Goal: Task Accomplishment & Management: Complete application form

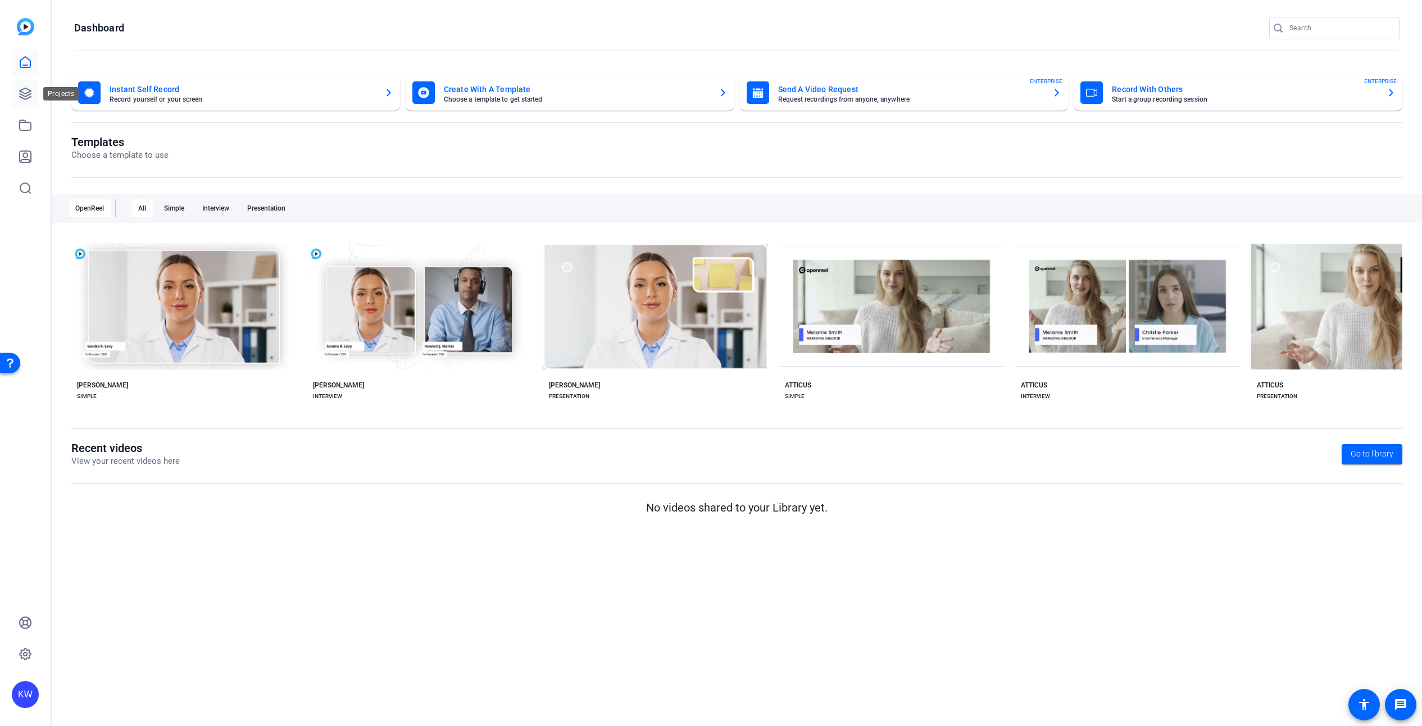
click at [25, 94] on icon at bounding box center [25, 93] width 11 height 11
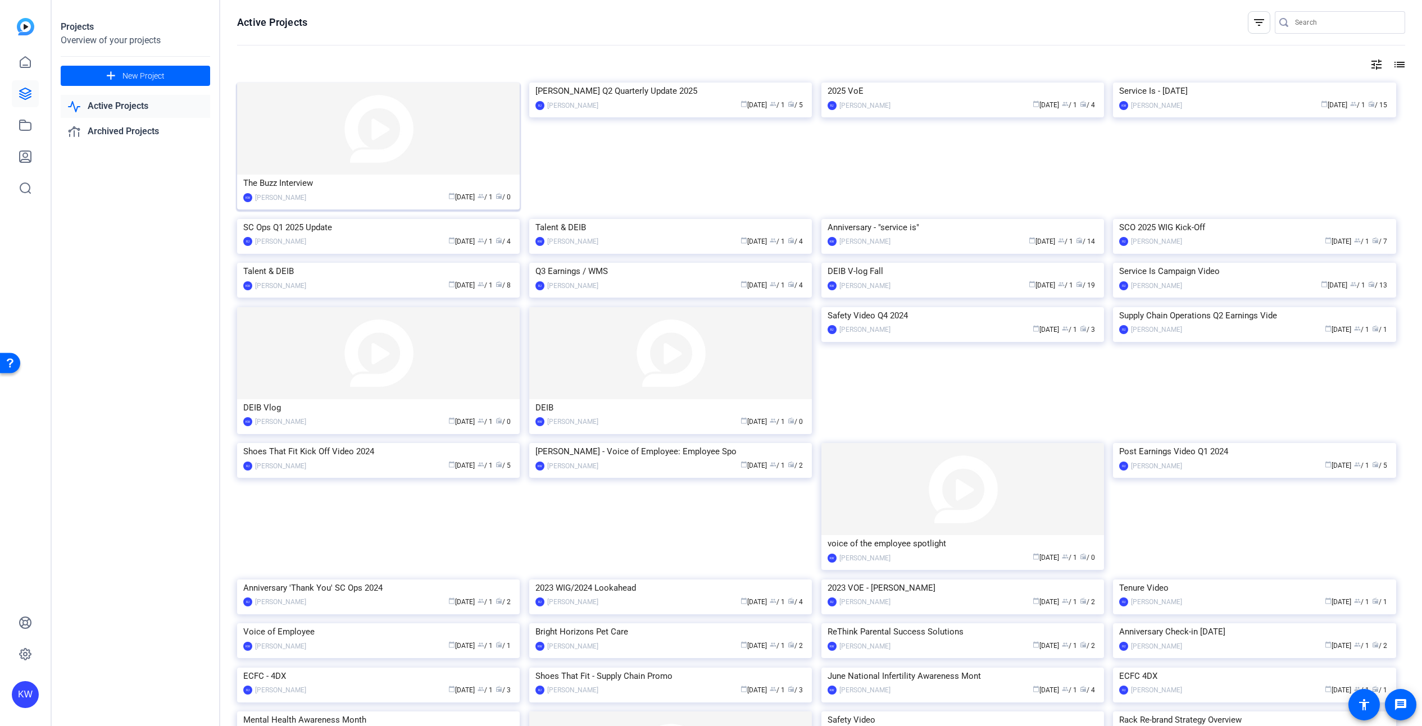
click at [338, 123] on img at bounding box center [378, 129] width 283 height 92
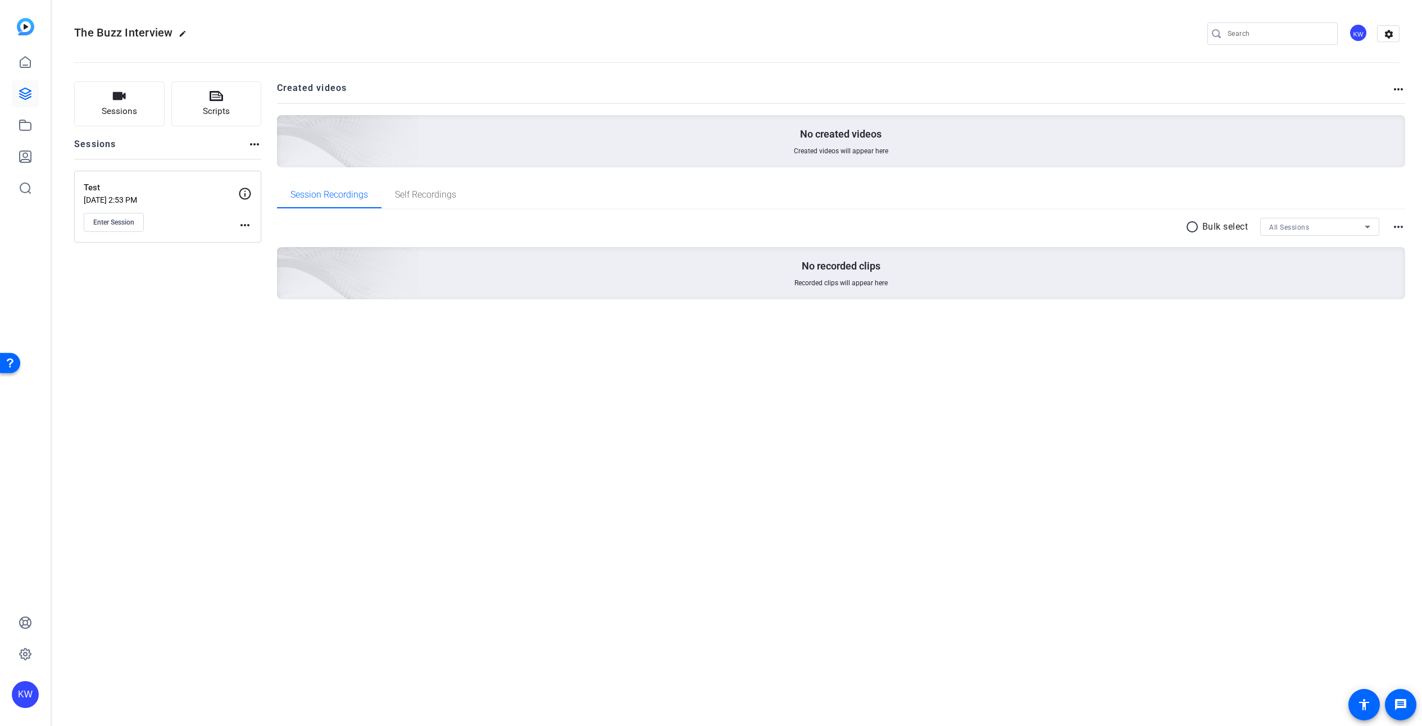
click at [184, 31] on mat-icon "edit" at bounding box center [185, 36] width 13 height 13
click at [150, 33] on input "The Buzz Interview" at bounding box center [120, 33] width 74 height 13
drag, startPoint x: 115, startPoint y: 33, endPoint x: 176, endPoint y: 34, distance: 61.8
click at [176, 34] on div "The Buzz Interview check_circle clear" at bounding box center [150, 34] width 152 height 18
click at [84, 33] on input "The Buzz" at bounding box center [120, 33] width 74 height 13
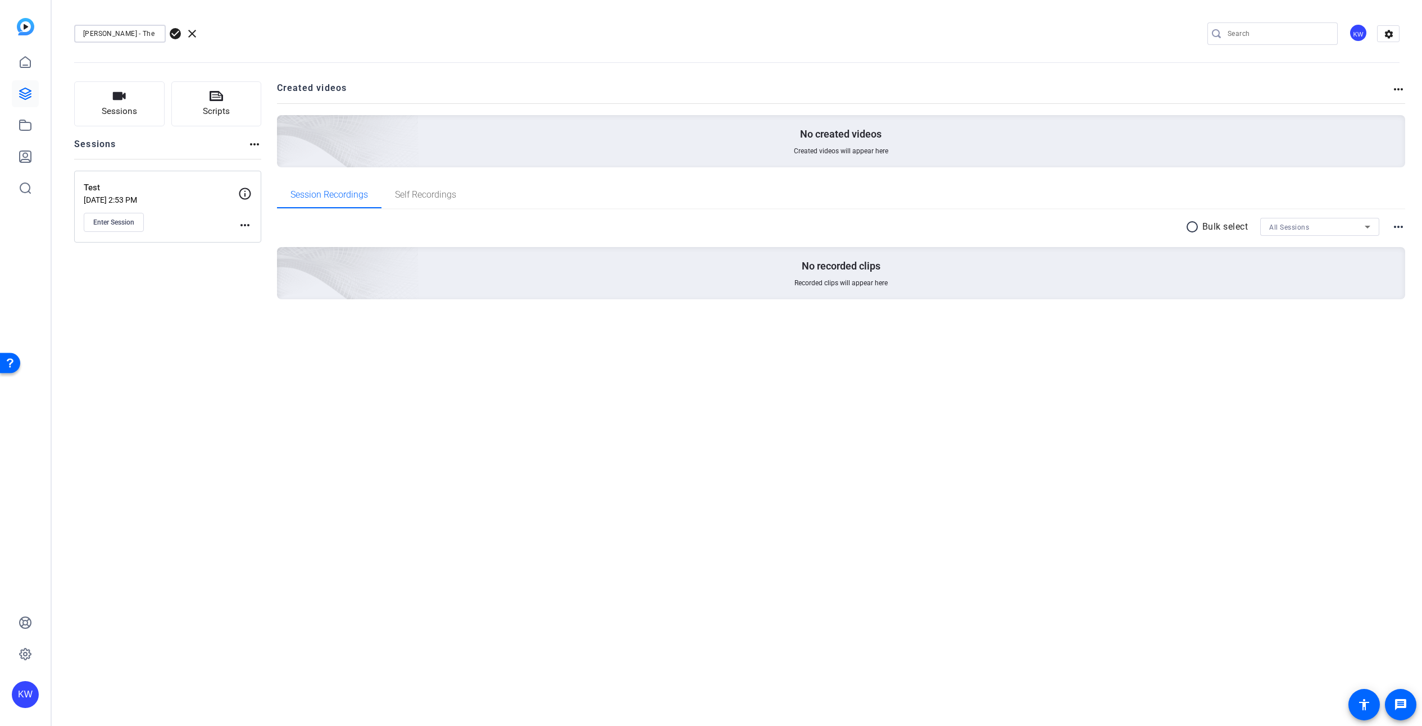
scroll to position [0, 1]
type input "[PERSON_NAME] - The Buzz"
drag, startPoint x: 273, startPoint y: 33, endPoint x: 175, endPoint y: 38, distance: 98.4
click at [273, 33] on div "[PERSON_NAME] - The Buzz check_circle clear KW settings" at bounding box center [736, 33] width 1325 height 17
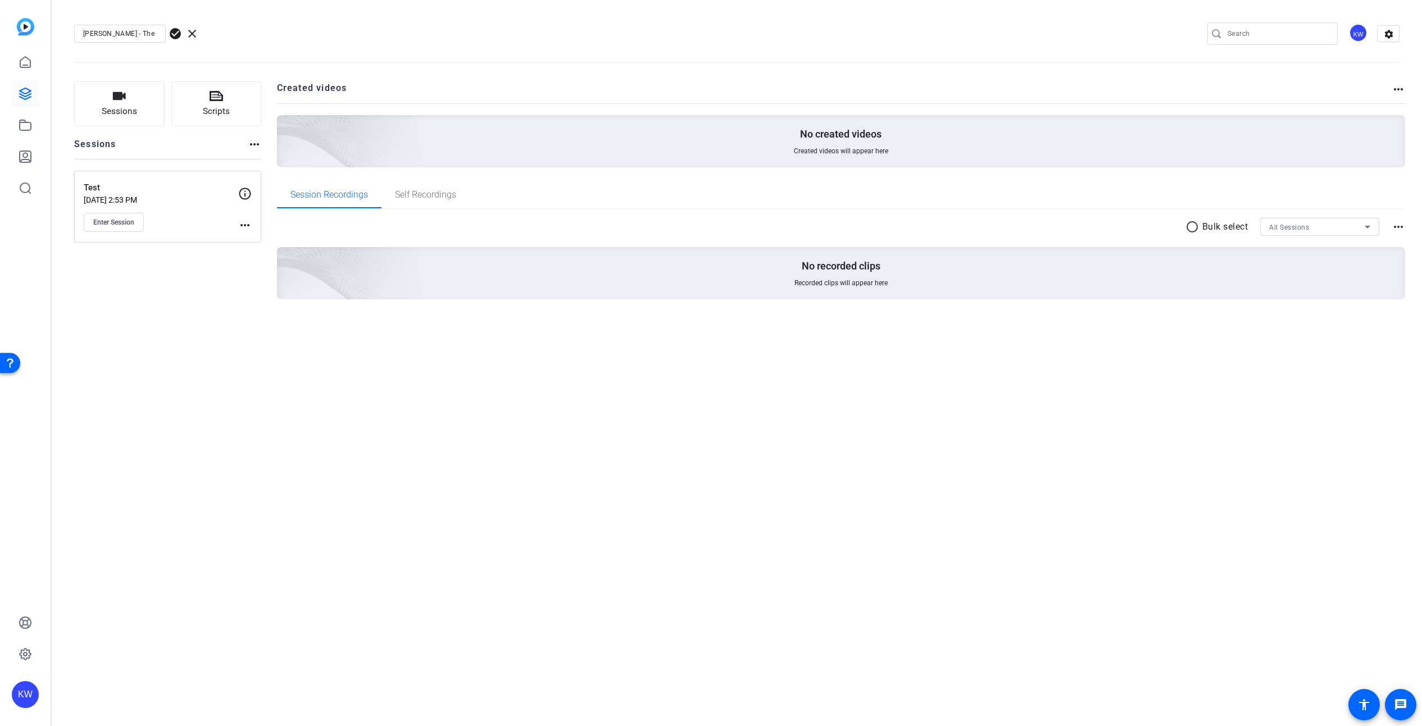
click at [176, 31] on span "check_circle" at bounding box center [175, 33] width 13 height 13
click at [268, 26] on div "[PERSON_NAME] - The Buzz edit KW settings" at bounding box center [736, 33] width 1325 height 17
click at [244, 225] on mat-icon "more_horiz" at bounding box center [244, 225] width 13 height 13
click at [251, 240] on span "Edit Session" at bounding box center [272, 241] width 51 height 13
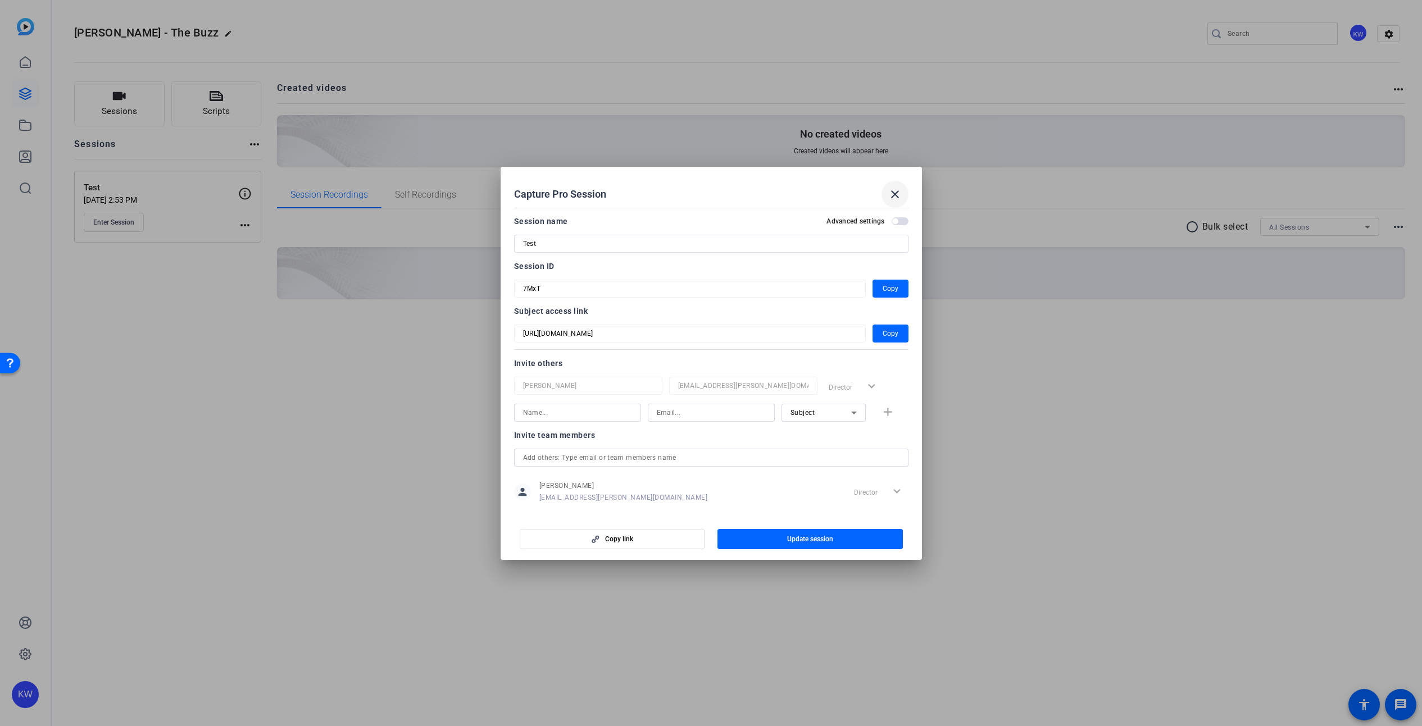
click at [893, 190] on mat-icon "close" at bounding box center [894, 194] width 13 height 13
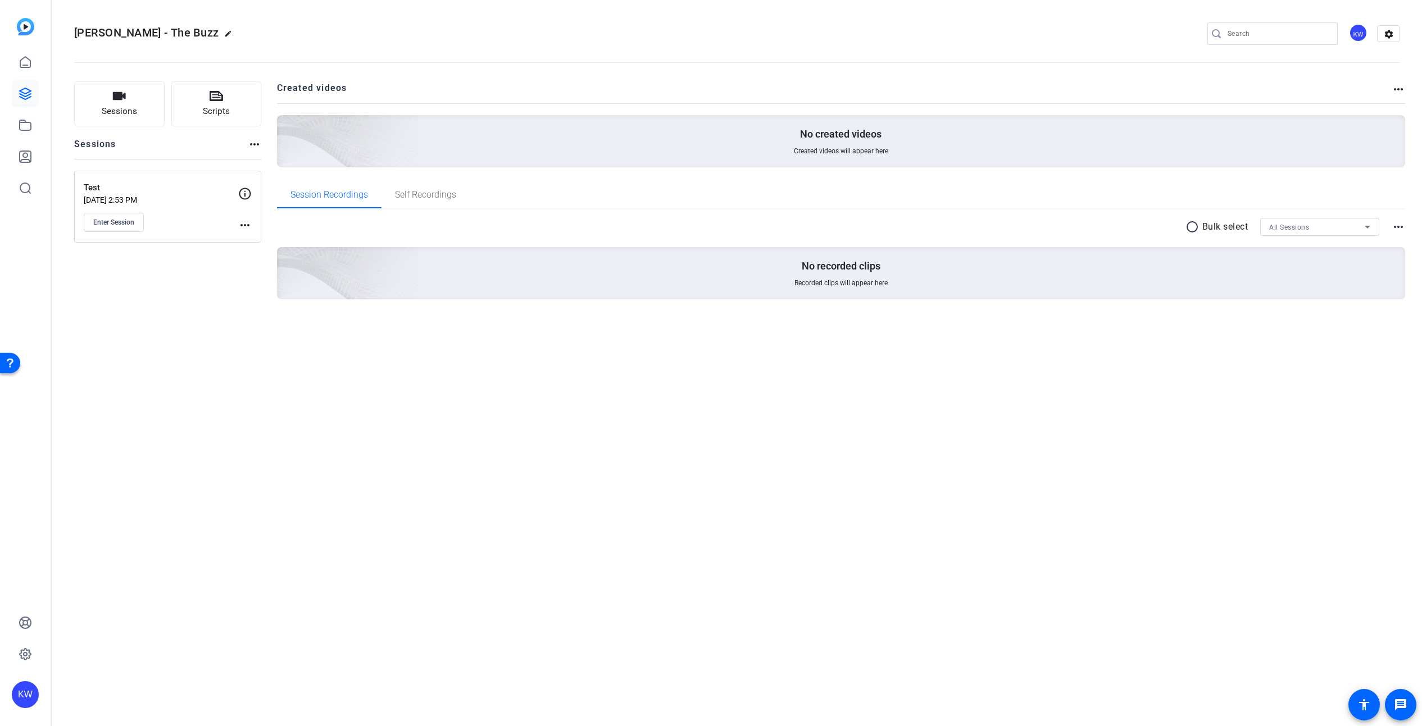
click at [238, 217] on div "more_horiz" at bounding box center [244, 209] width 13 height 45
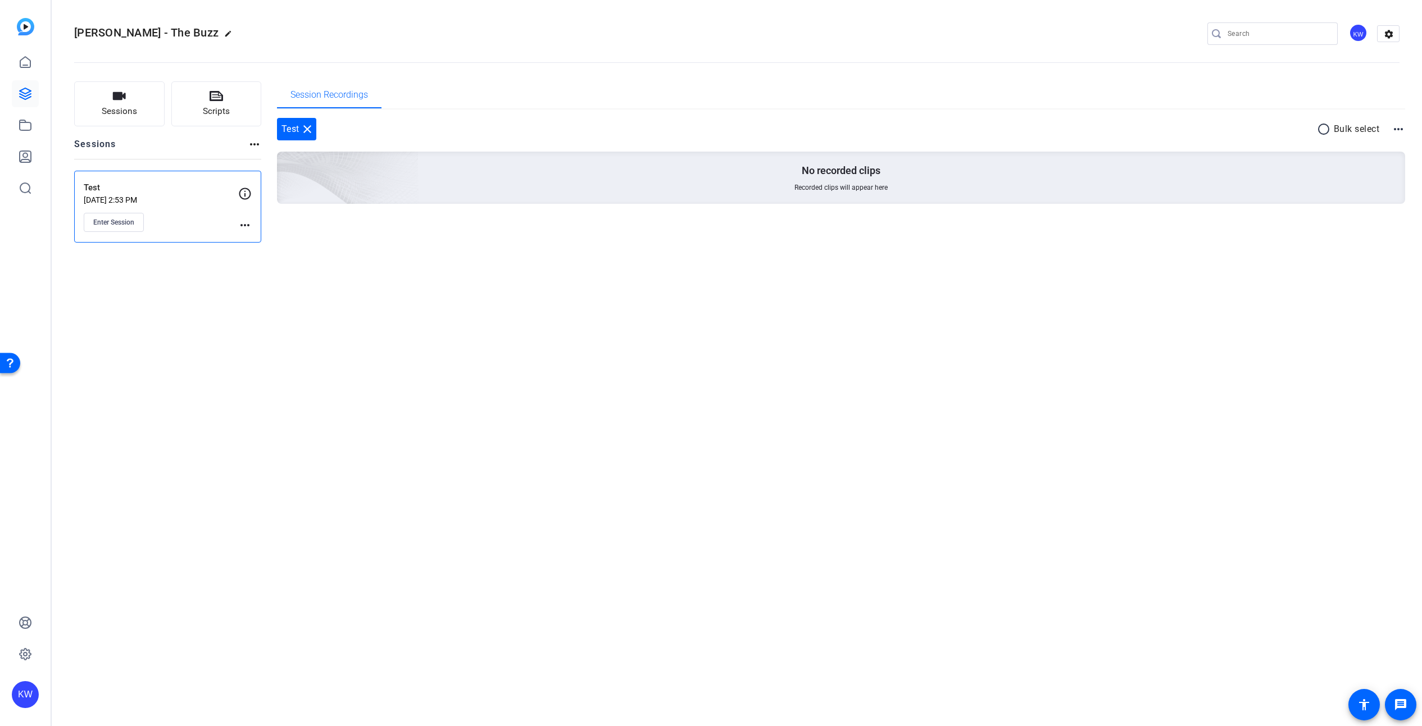
click at [242, 222] on mat-icon "more_horiz" at bounding box center [244, 225] width 13 height 13
click at [265, 260] on span "Archive Session" at bounding box center [272, 255] width 51 height 13
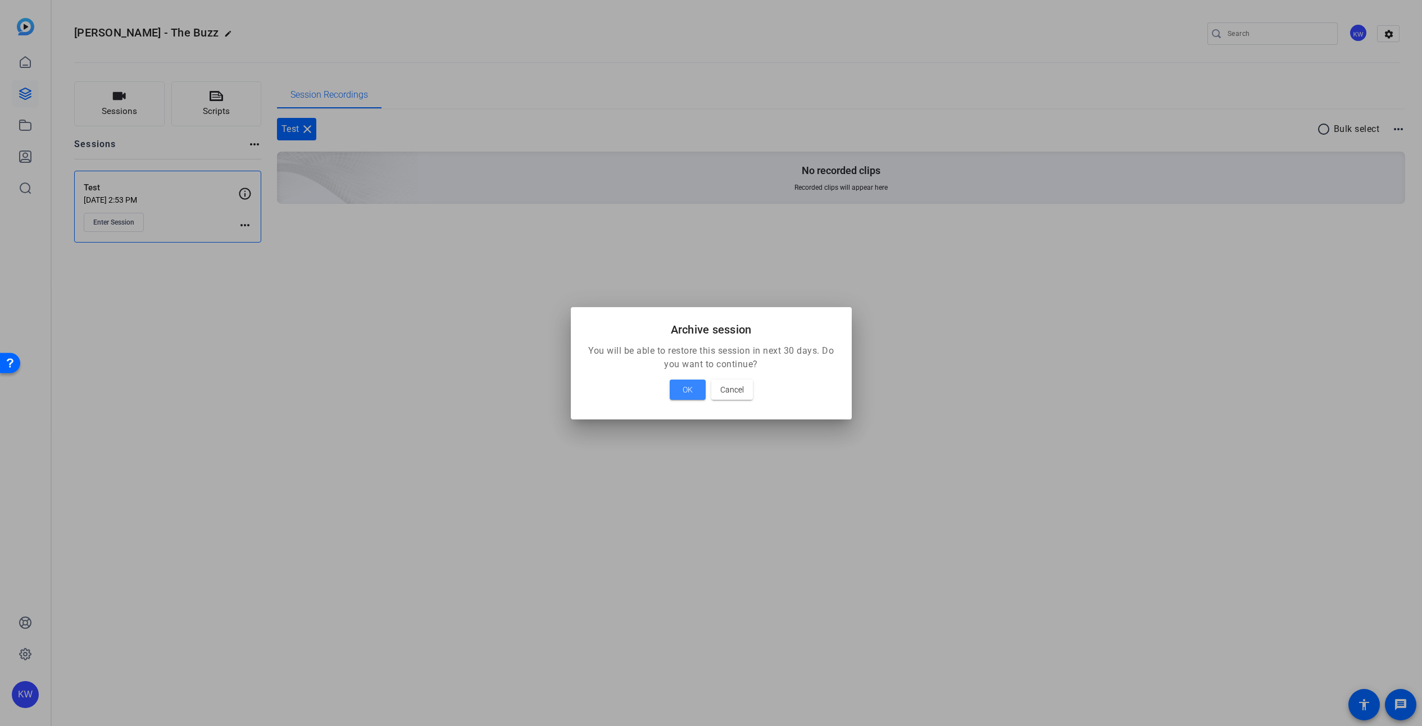
drag, startPoint x: 691, startPoint y: 398, endPoint x: 685, endPoint y: 391, distance: 9.5
click at [691, 397] on span at bounding box center [688, 389] width 36 height 27
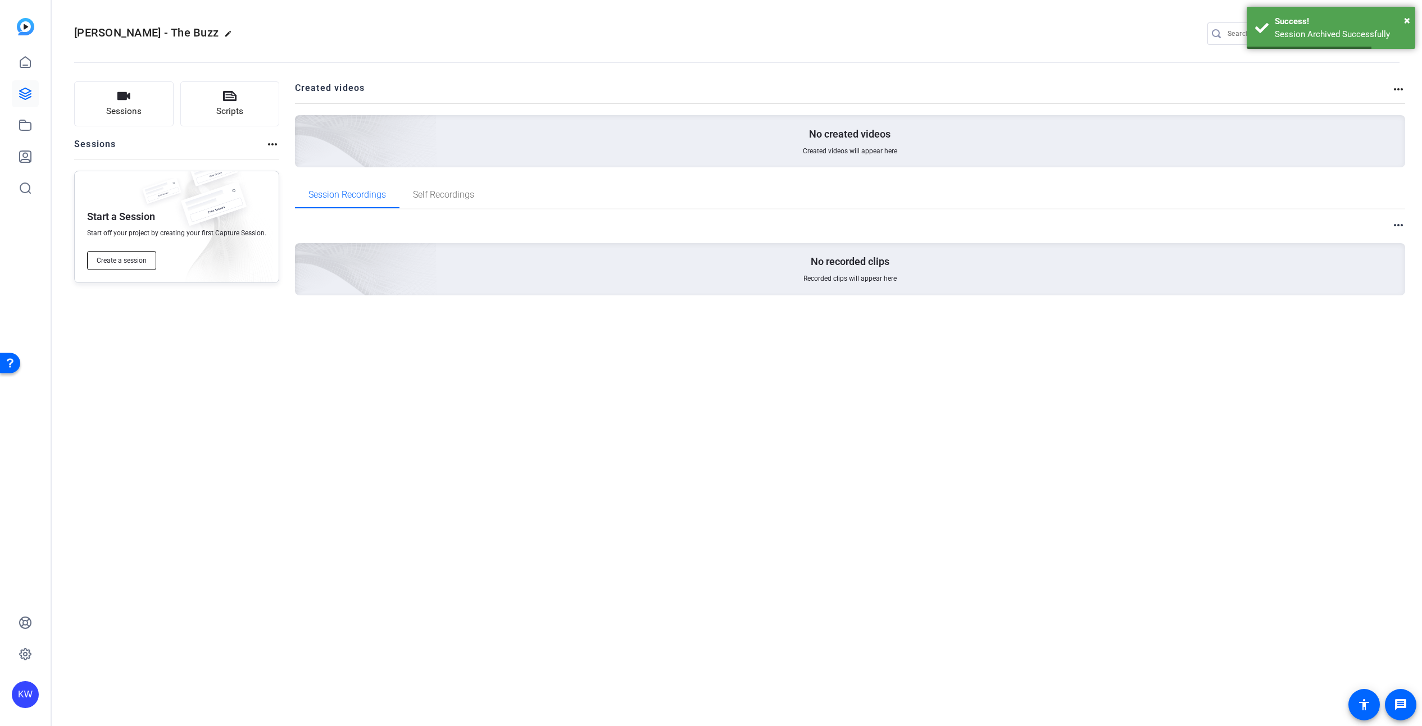
click at [127, 261] on span "Create a session" at bounding box center [122, 260] width 50 height 9
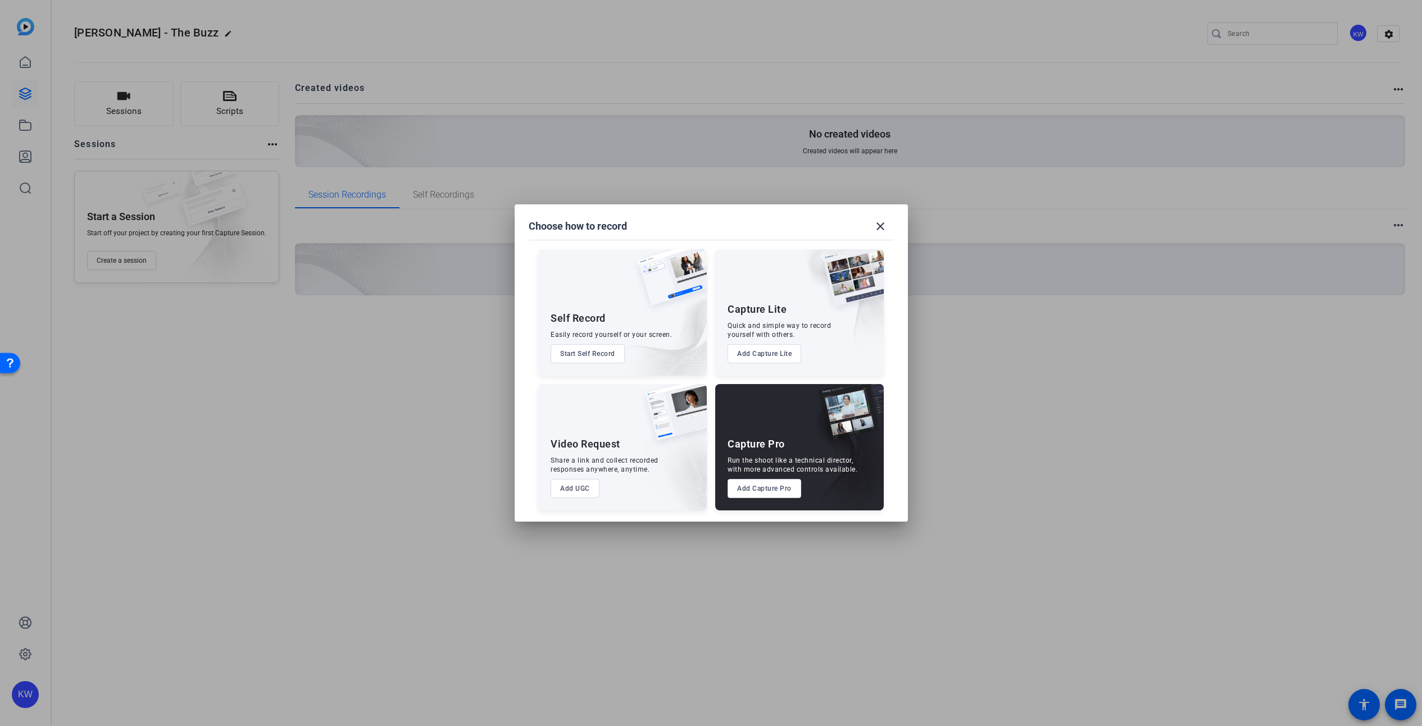
click at [582, 490] on button "Add UGC" at bounding box center [574, 488] width 49 height 19
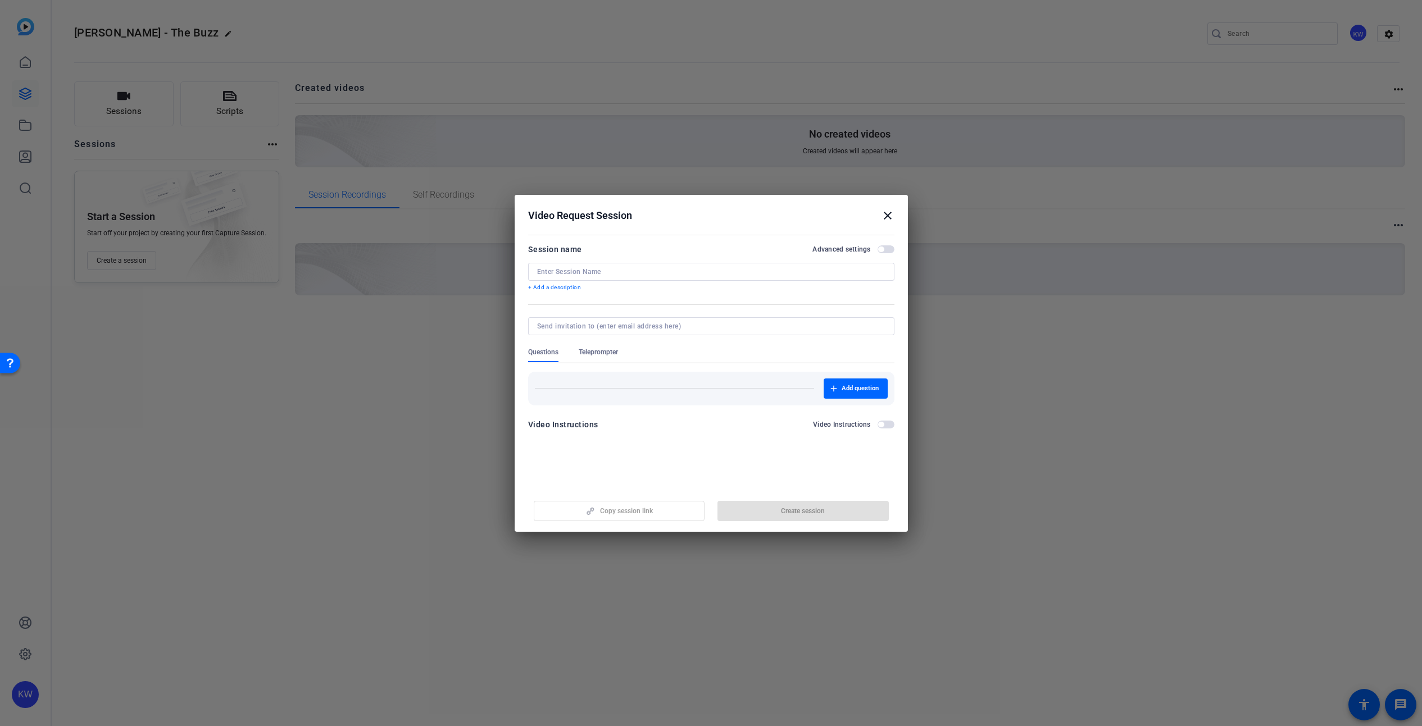
click at [717, 266] on div at bounding box center [711, 272] width 348 height 18
type input "Test"
click at [877, 422] on span "button" at bounding box center [885, 425] width 17 height 8
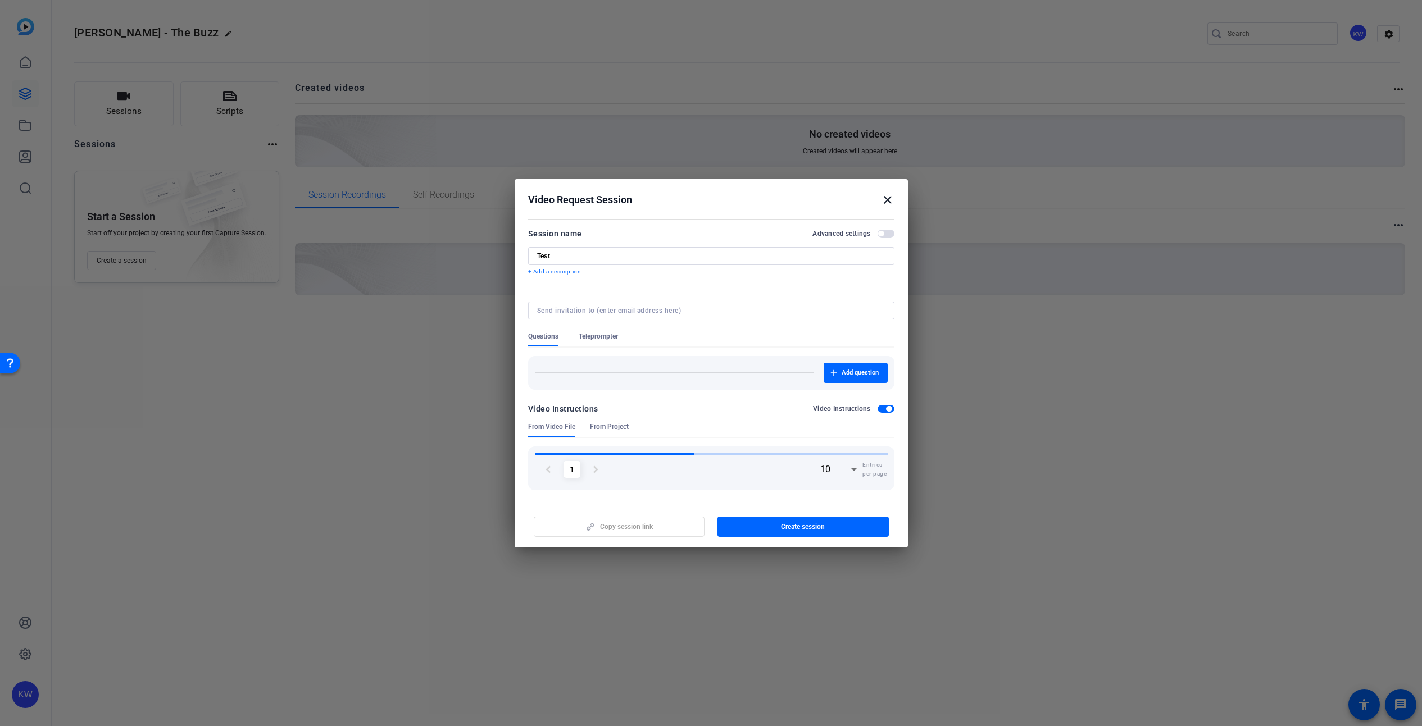
click at [637, 443] on div "chevron_left 1 chevron_right 10 Entries per page" at bounding box center [711, 464] width 366 height 52
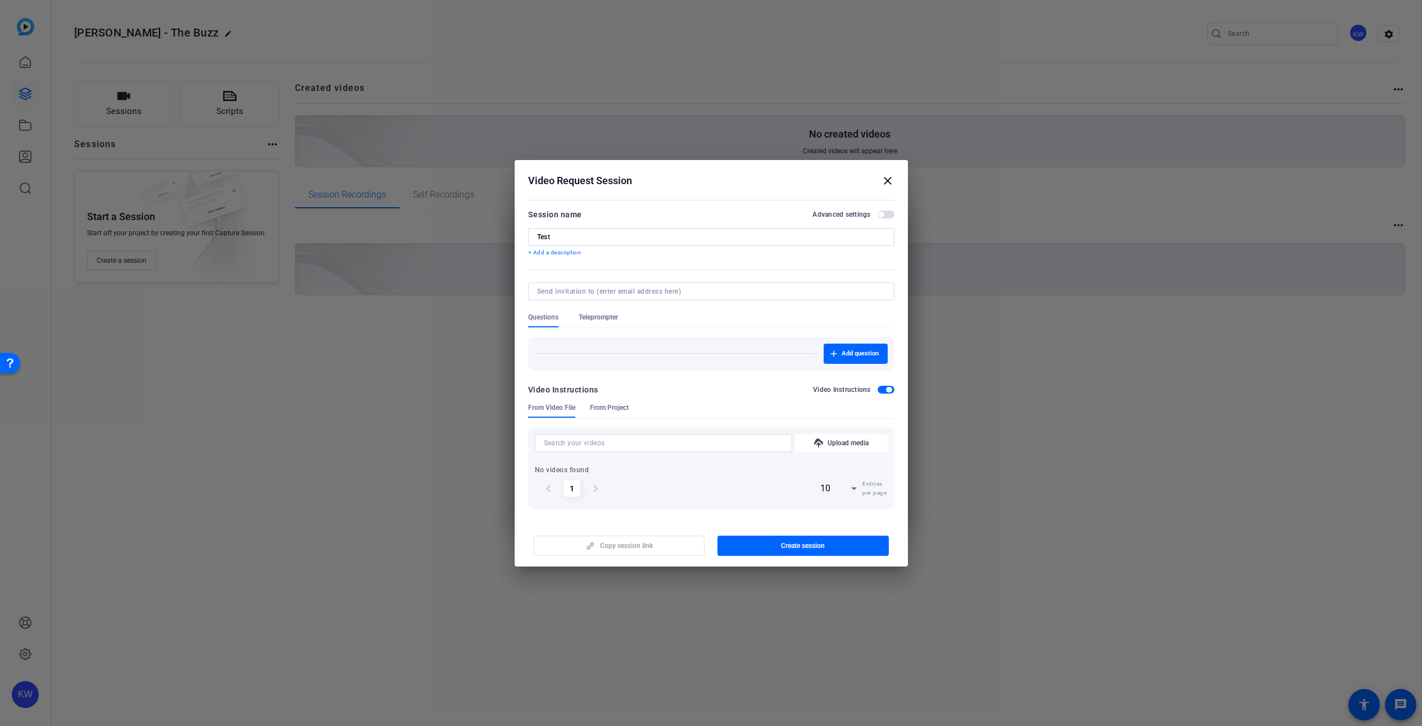
click at [637, 443] on input at bounding box center [663, 442] width 239 height 13
click at [788, 383] on div "Video Instructions Video Instructions" at bounding box center [711, 389] width 366 height 13
click at [628, 407] on span "From Project" at bounding box center [609, 407] width 39 height 9
click at [564, 409] on span "From Video File" at bounding box center [551, 407] width 47 height 9
click at [882, 392] on span "button" at bounding box center [885, 390] width 17 height 8
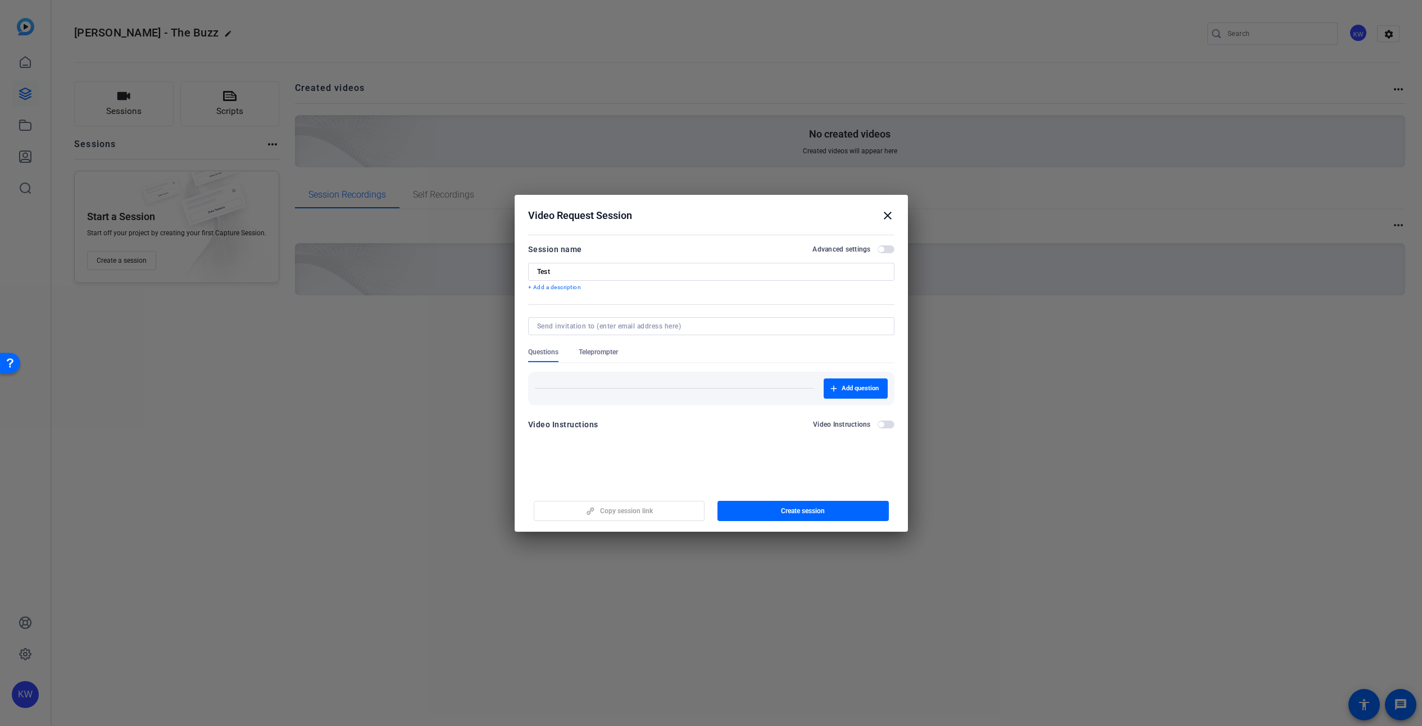
click at [603, 349] on span "Teleprompter" at bounding box center [598, 352] width 39 height 9
click at [596, 383] on p "Scripts are not available" at bounding box center [710, 385] width 349 height 9
click at [597, 384] on p "Scripts are not available" at bounding box center [710, 385] width 349 height 9
click at [866, 395] on span "New Script" at bounding box center [861, 399] width 32 height 9
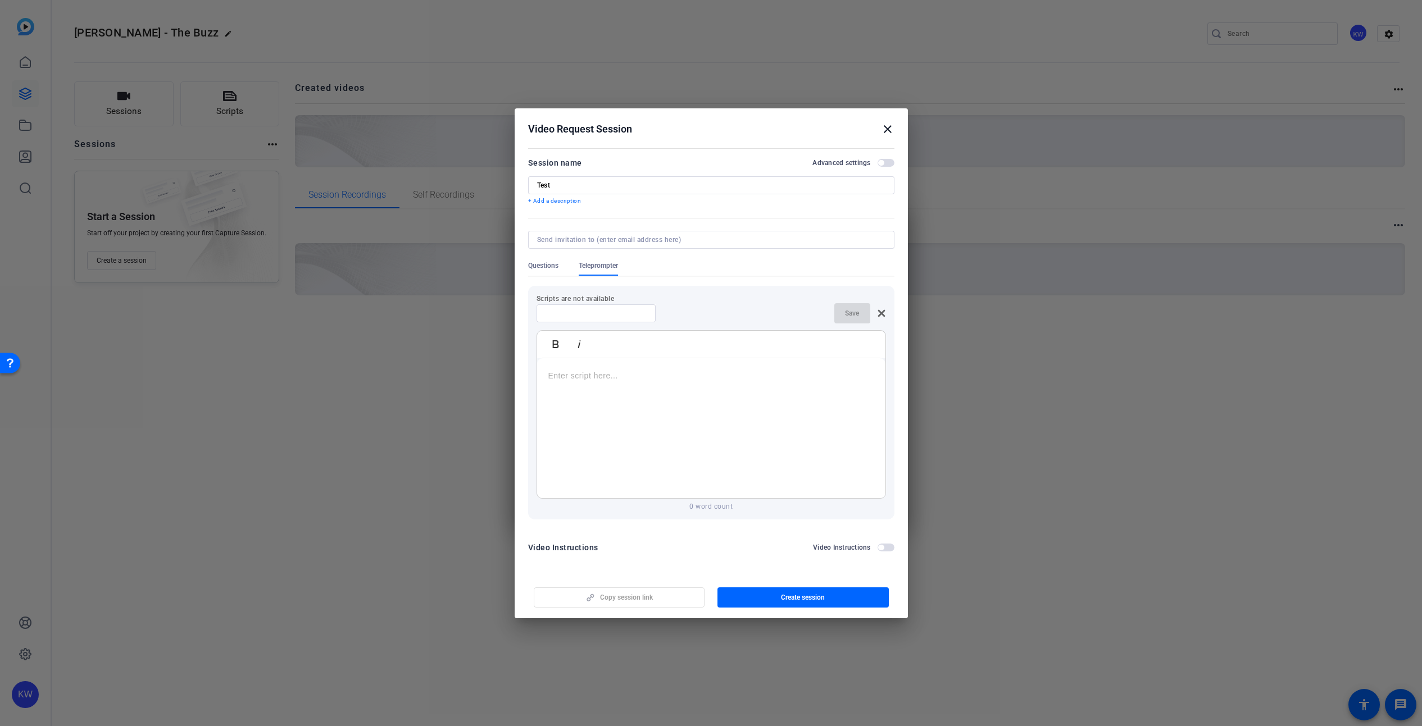
click at [654, 379] on p at bounding box center [711, 376] width 326 height 12
click at [690, 364] on div "This is a test for you to review the software. Try uploading a simple video." at bounding box center [711, 428] width 348 height 140
click at [690, 365] on div "This is a test for you to review the software. Try uploading a simple video." at bounding box center [711, 428] width 348 height 140
click at [642, 252] on div at bounding box center [711, 255] width 366 height 12
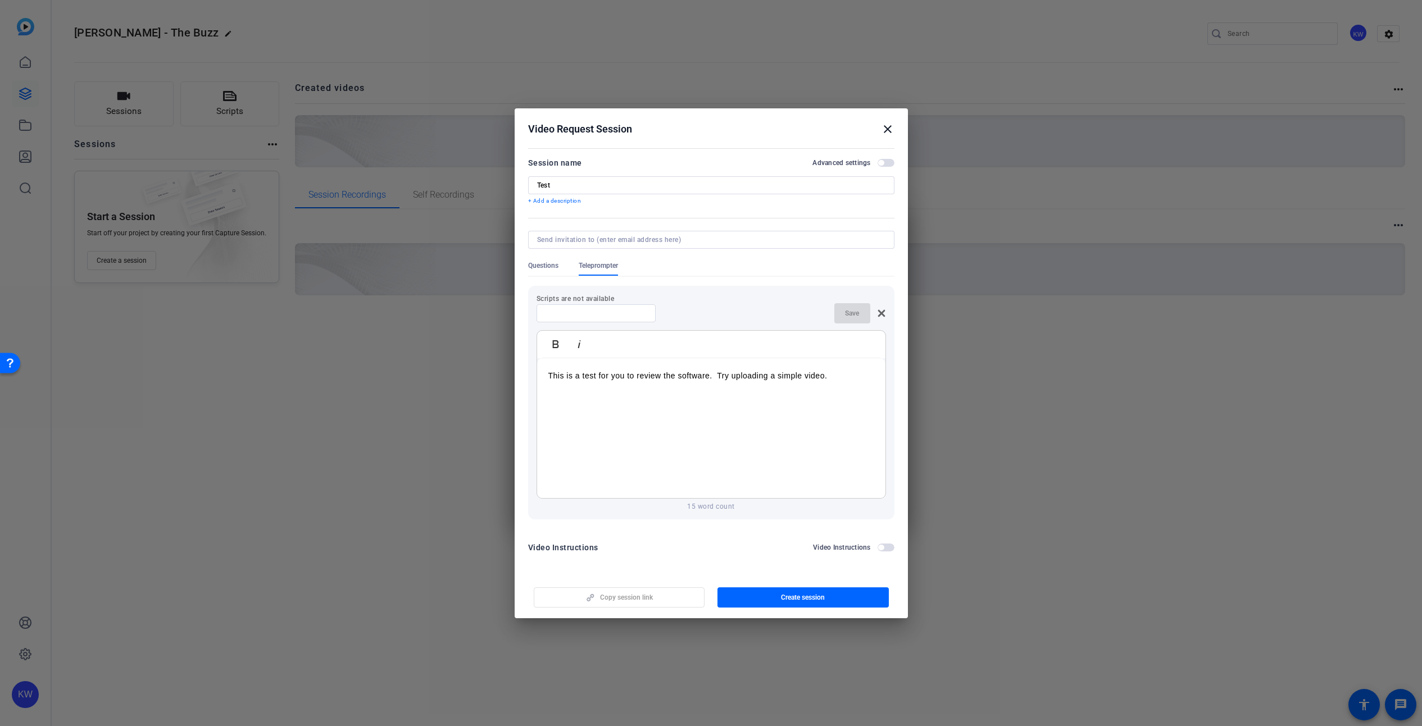
click at [638, 233] on div at bounding box center [711, 240] width 348 height 18
click at [550, 243] on input at bounding box center [709, 239] width 344 height 9
type input "[PERSON_NAME][EMAIL_ADDRESS][PERSON_NAME][DOMAIN_NAME]"
click at [640, 377] on p "This is a test for you to review the software. Try uploading a simple video." at bounding box center [711, 376] width 326 height 12
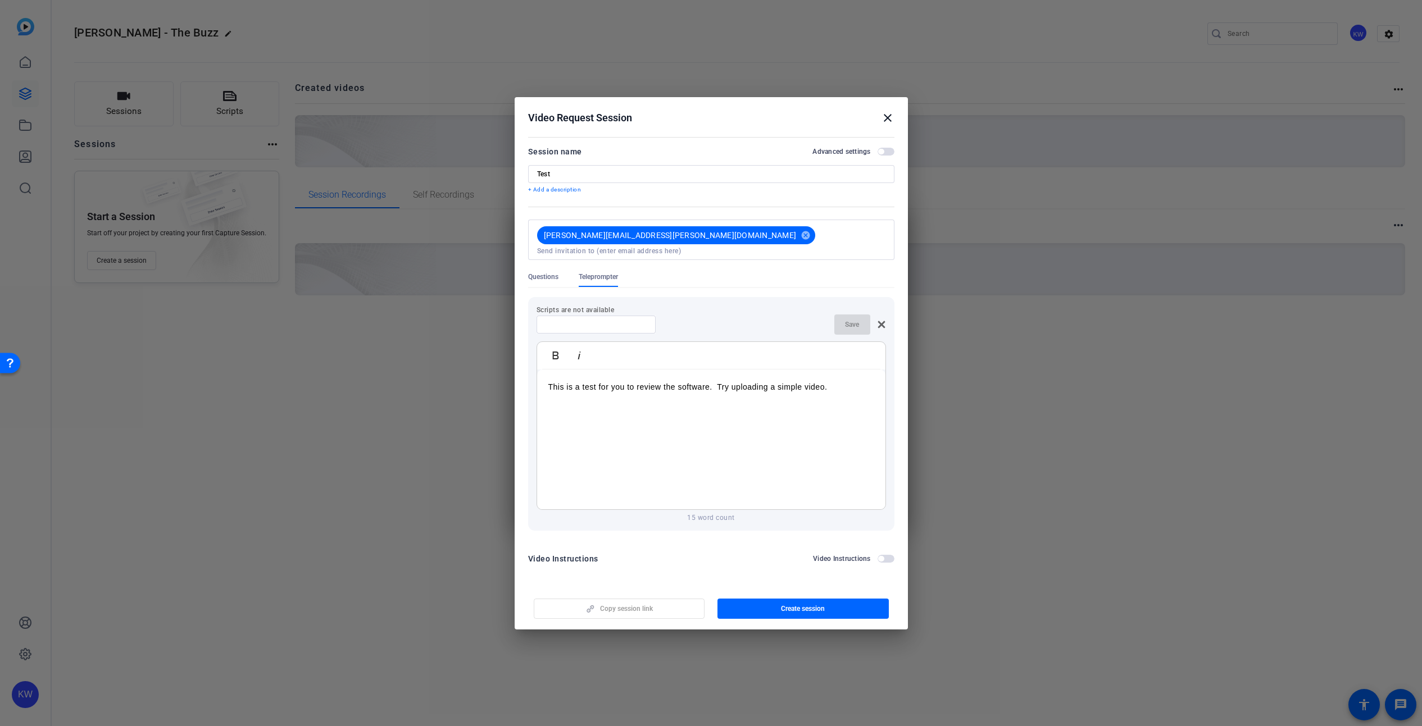
click at [640, 381] on p "This is a test for you to review the software. Try uploading a simple video." at bounding box center [711, 387] width 326 height 12
copy p "This is a test for you to review the software. Try uploading a simple video."
click at [790, 383] on p "This is a test for you to review the software. Try uploading a simple video." at bounding box center [711, 387] width 326 height 12
click at [840, 381] on p "This is a test for you to review the software. Try uploading a simple video." at bounding box center [711, 387] width 326 height 12
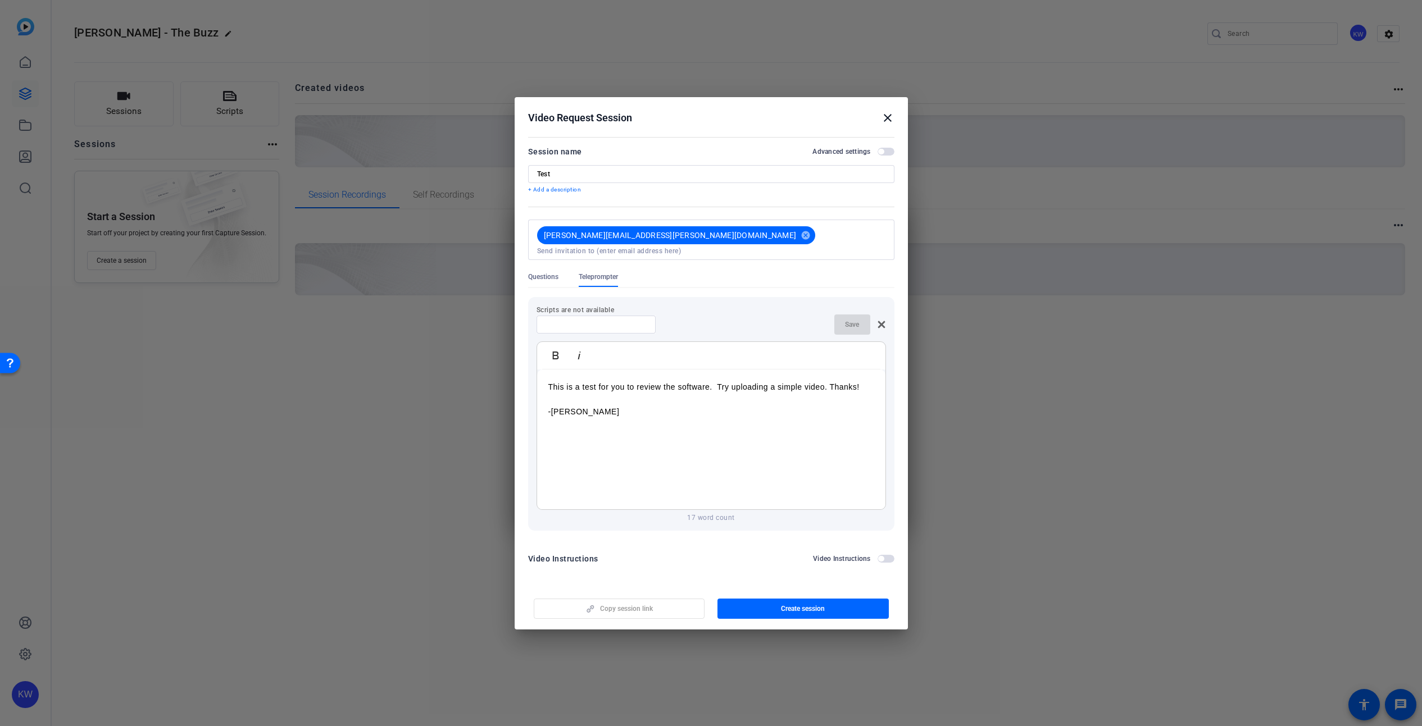
click at [795, 608] on span "button" at bounding box center [802, 608] width 171 height 27
click at [890, 117] on mat-icon "close" at bounding box center [887, 117] width 13 height 13
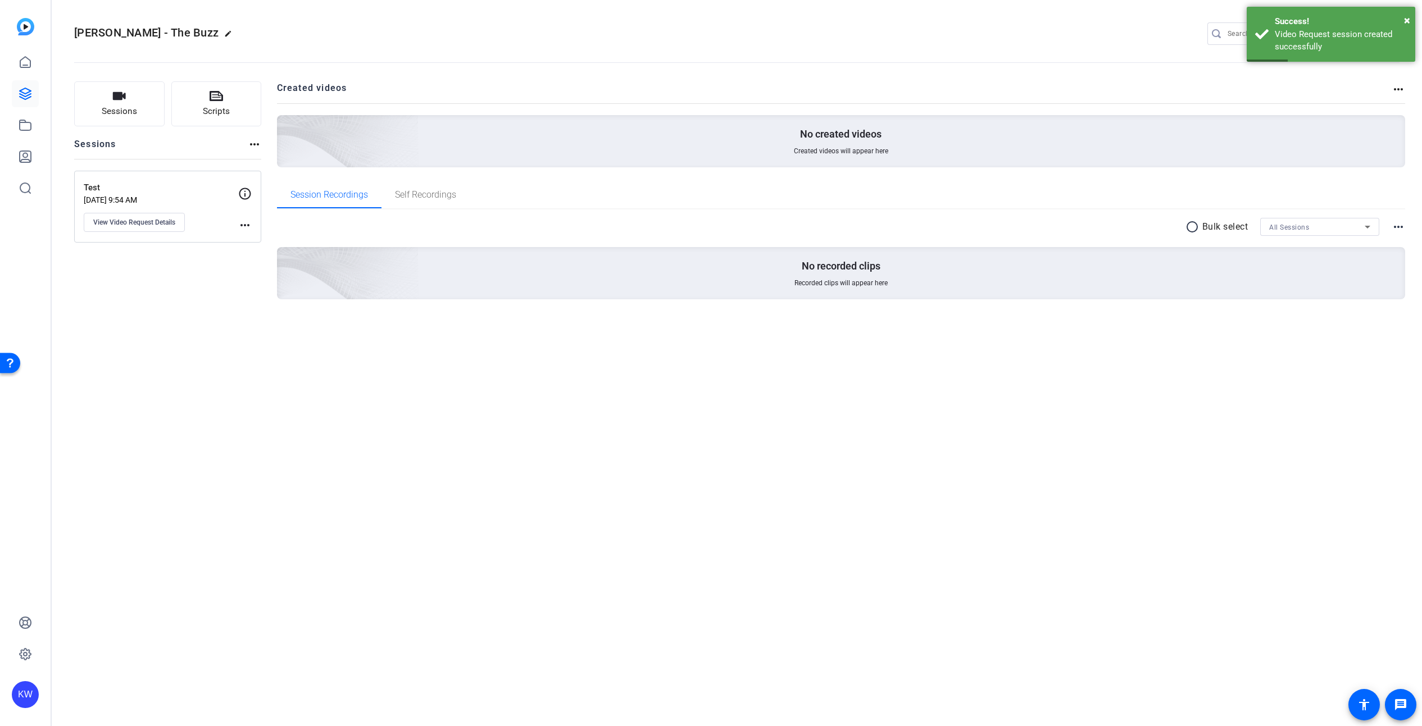
drag, startPoint x: 201, startPoint y: 318, endPoint x: 195, endPoint y: 263, distance: 55.4
click at [201, 318] on div "Sessions Scripts Sessions more_horiz Test [DATE] 9:54 AM View Video Request Det…" at bounding box center [167, 208] width 187 height 254
click at [126, 32] on span "[PERSON_NAME] - The Buzz" at bounding box center [146, 32] width 144 height 13
click at [29, 29] on img at bounding box center [25, 26] width 17 height 17
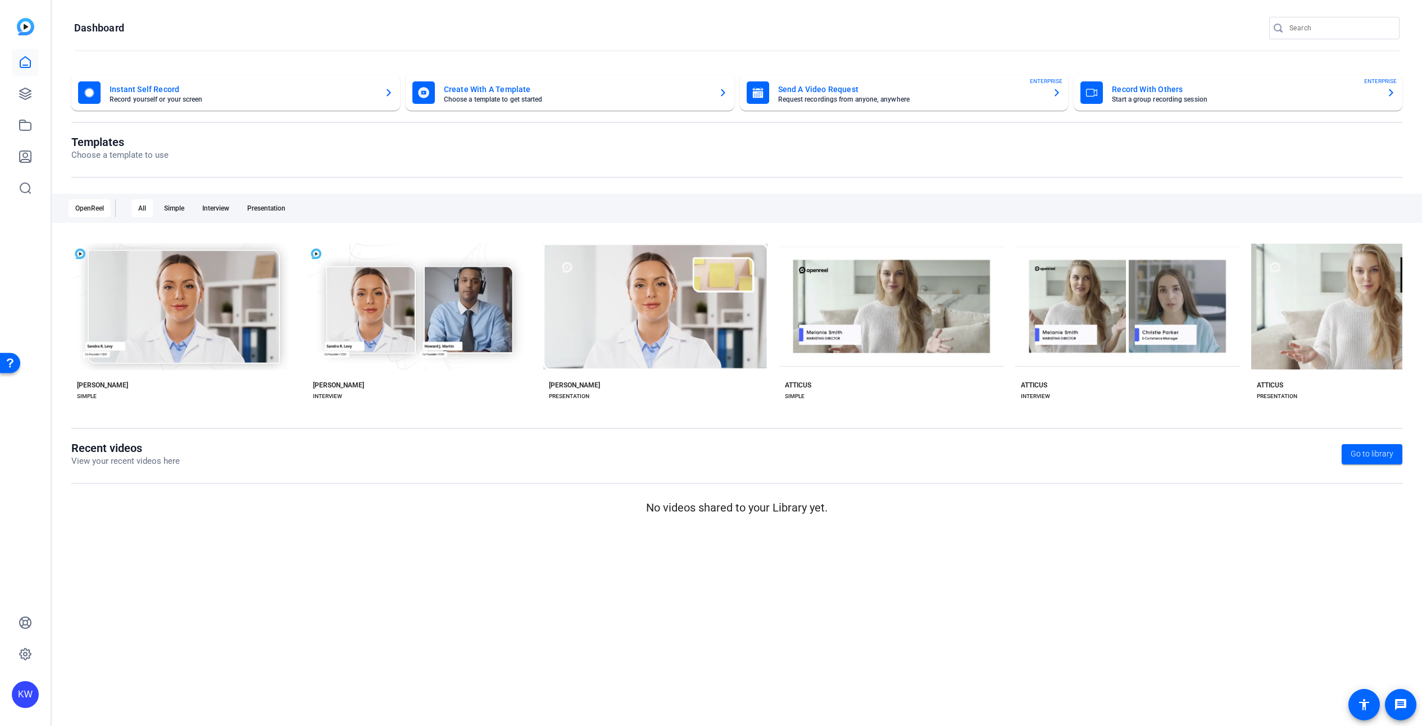
click at [29, 29] on img at bounding box center [25, 26] width 17 height 17
click at [31, 69] on icon at bounding box center [25, 62] width 13 height 13
click at [31, 85] on link at bounding box center [25, 93] width 27 height 27
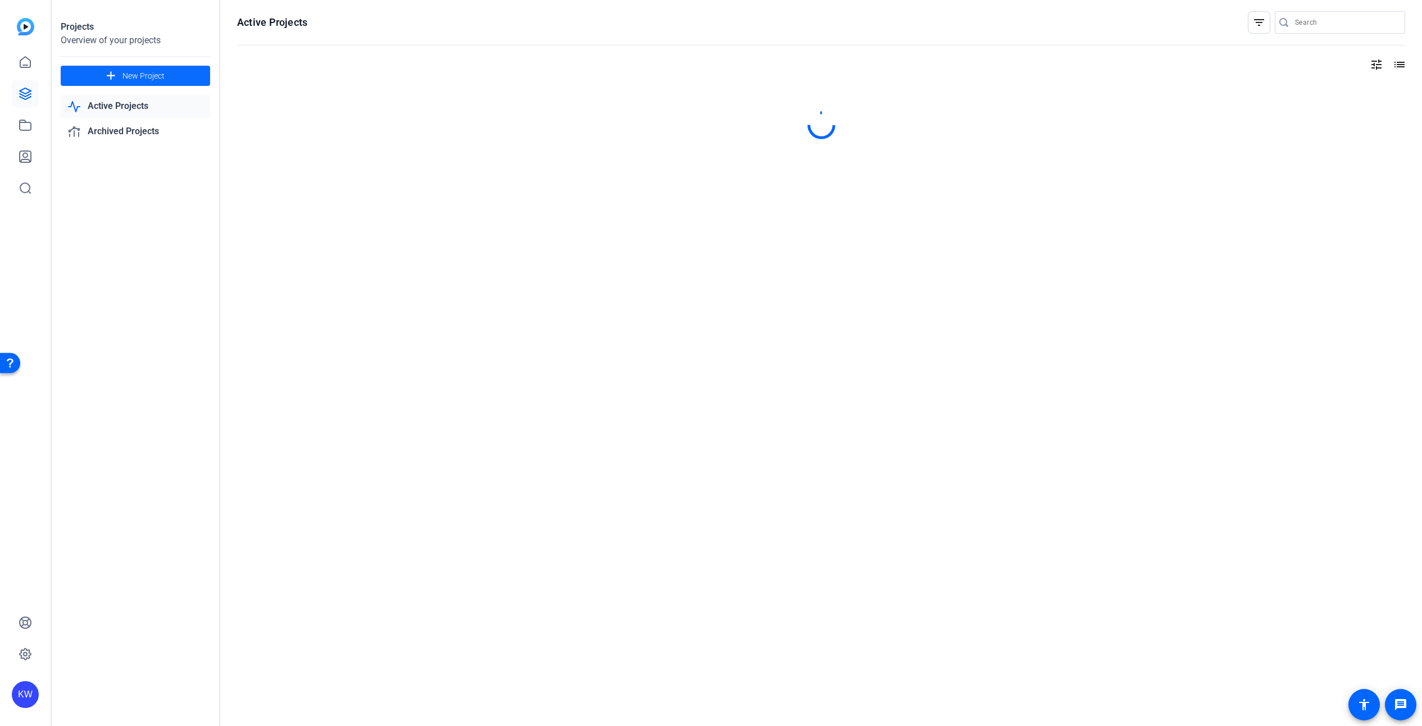
click at [136, 73] on span "New Project" at bounding box center [143, 76] width 42 height 12
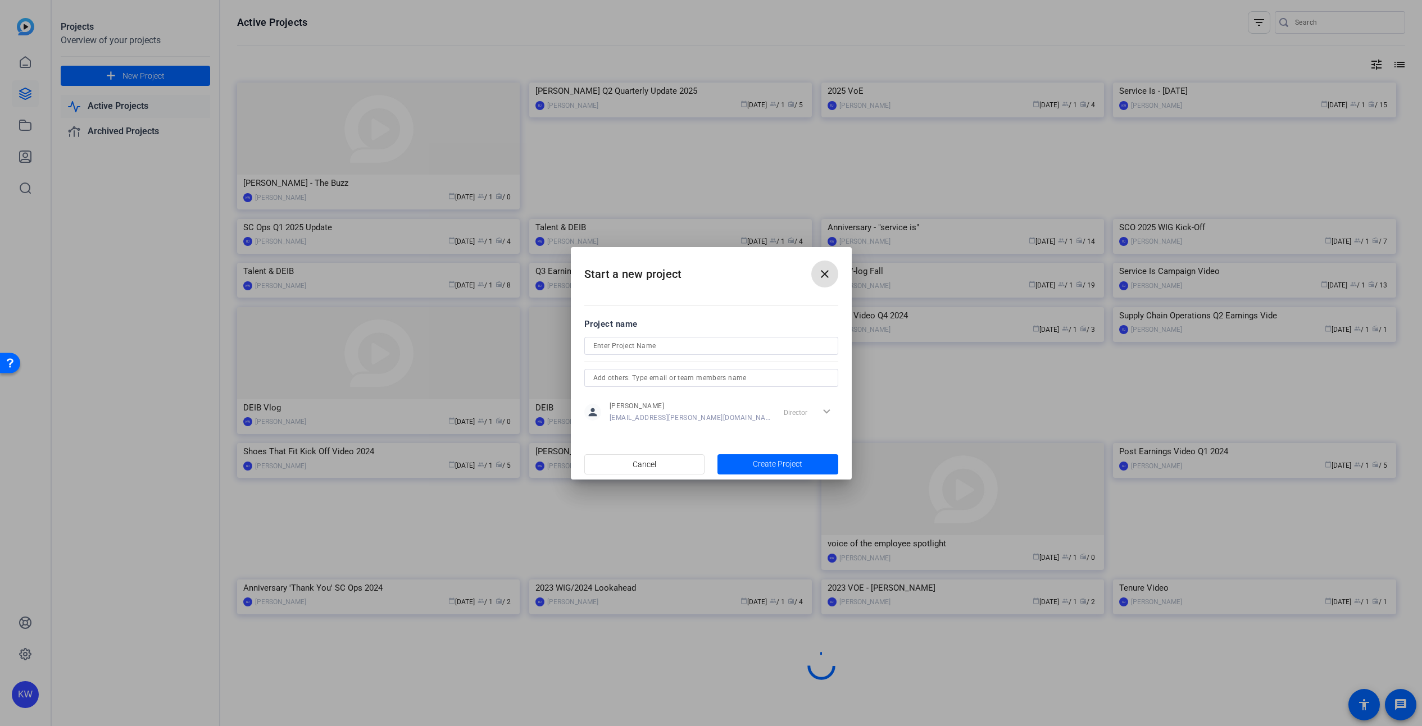
click at [619, 342] on input at bounding box center [711, 345] width 236 height 13
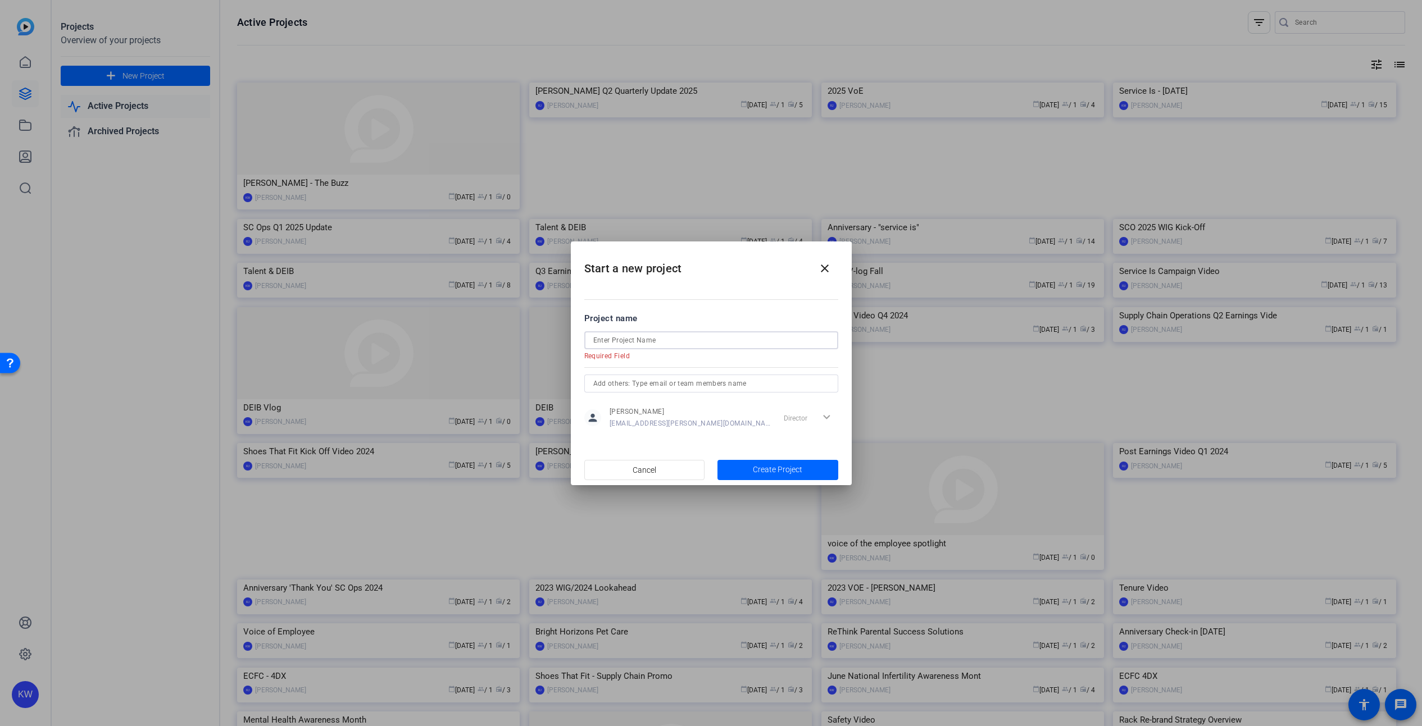
click at [616, 340] on input at bounding box center [711, 340] width 236 height 13
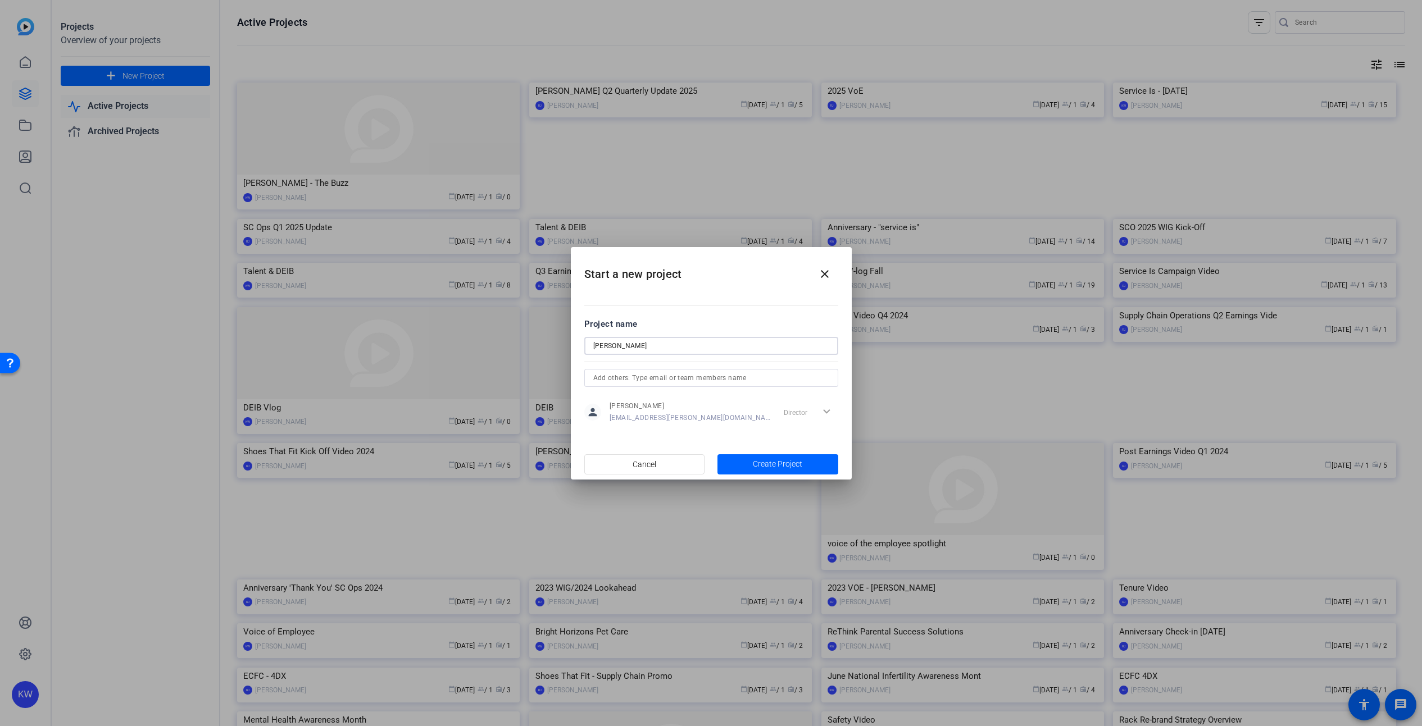
click at [647, 346] on input "[PERSON_NAME]" at bounding box center [711, 345] width 236 height 13
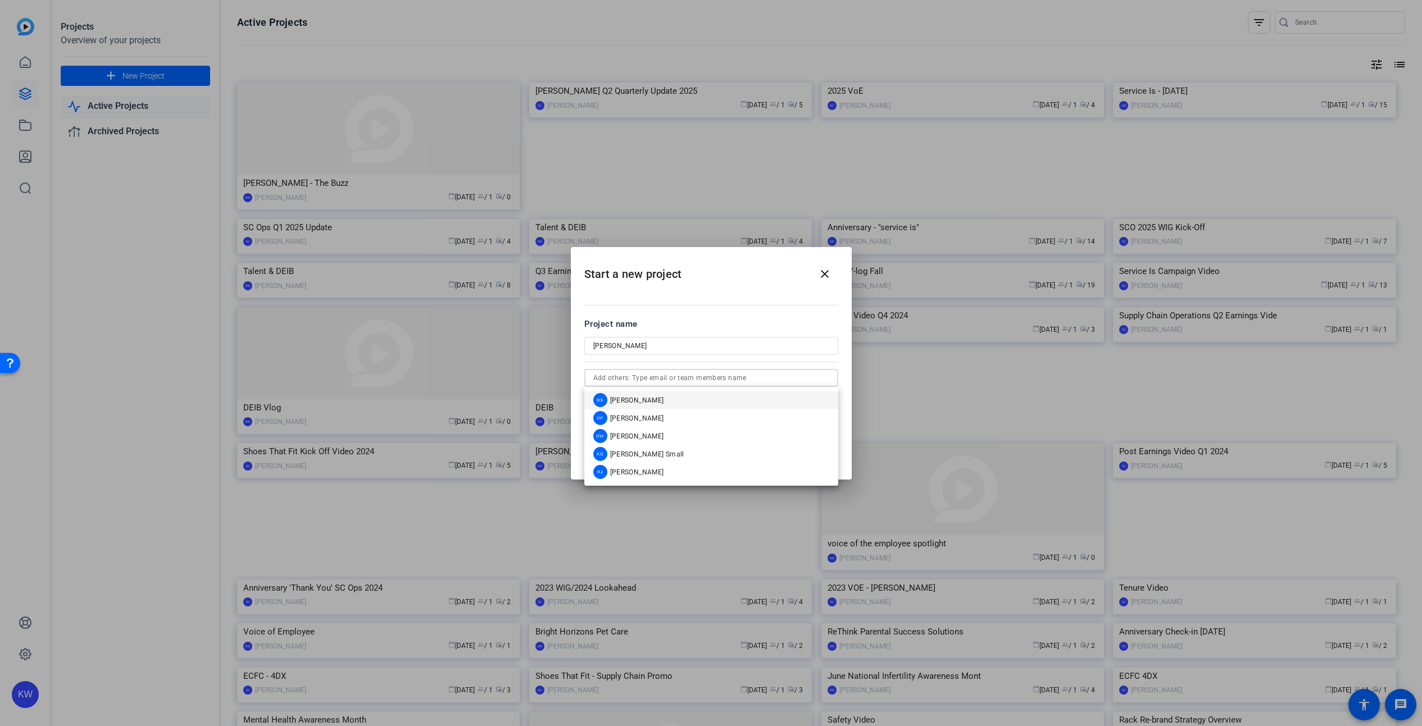
click at [644, 376] on input "text" at bounding box center [711, 377] width 236 height 13
click at [664, 342] on input "[PERSON_NAME]" at bounding box center [711, 345] width 236 height 13
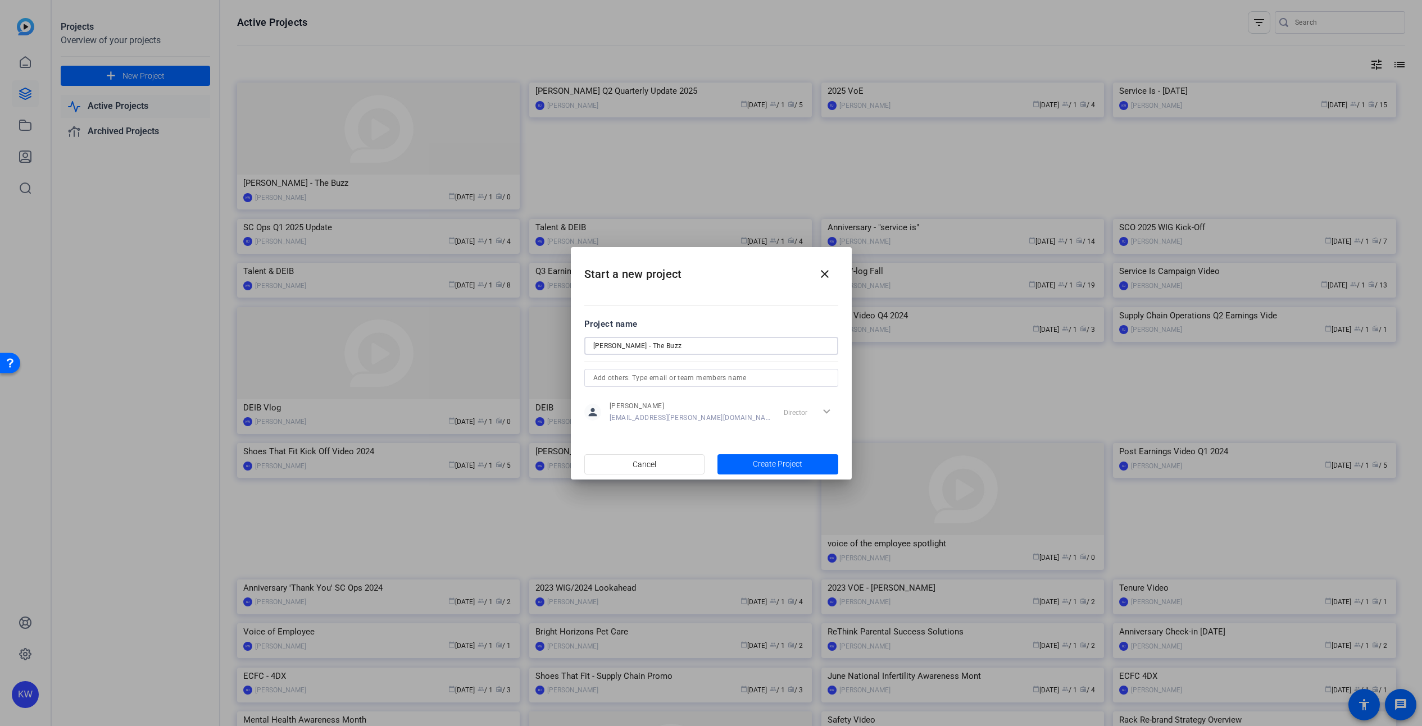
type input "[PERSON_NAME] - The Buzz"
click at [666, 381] on input "text" at bounding box center [711, 377] width 236 height 13
type input "[PERSON_NAME][EMAIL_ADDRESS][PERSON_NAME][DOMAIN_NAME]"
click at [712, 376] on input "[PERSON_NAME][EMAIL_ADDRESS][PERSON_NAME][DOMAIN_NAME]" at bounding box center [711, 377] width 236 height 13
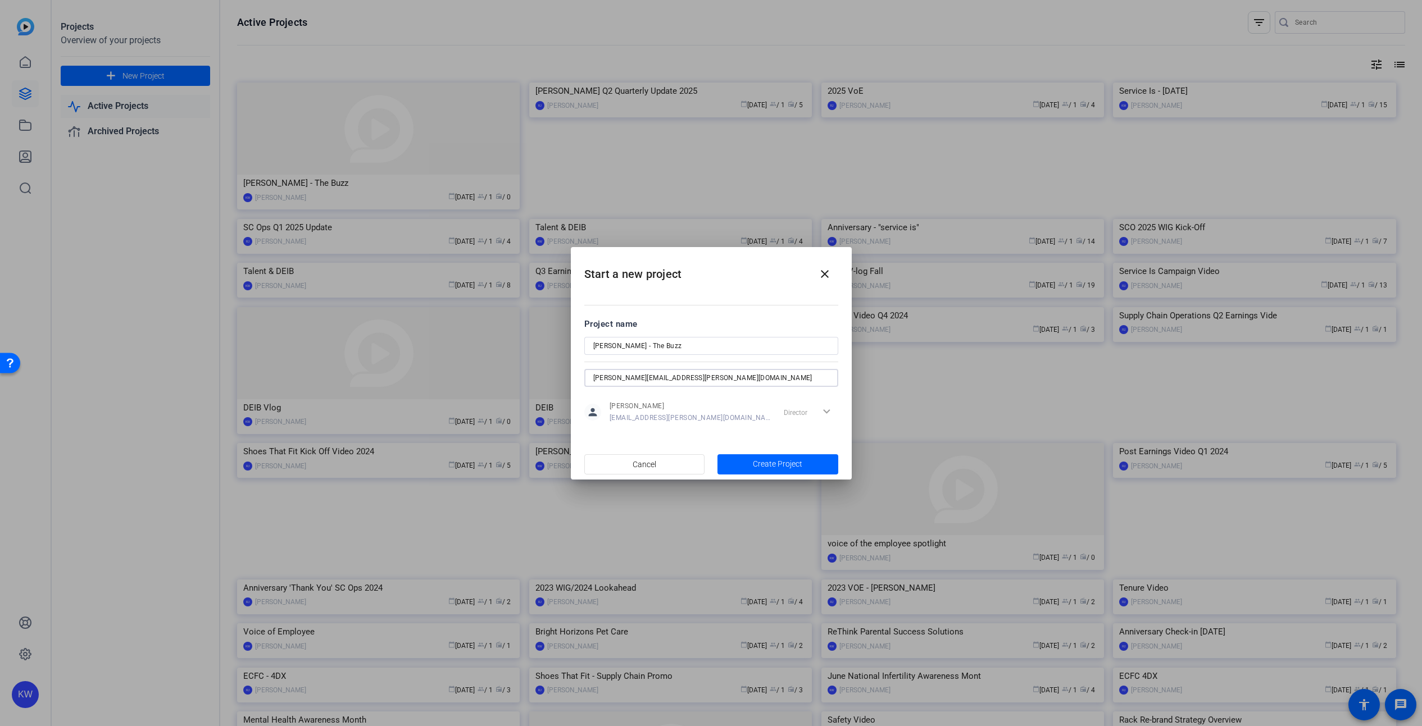
click at [712, 376] on input "[PERSON_NAME][EMAIL_ADDRESS][PERSON_NAME][DOMAIN_NAME]" at bounding box center [711, 377] width 236 height 13
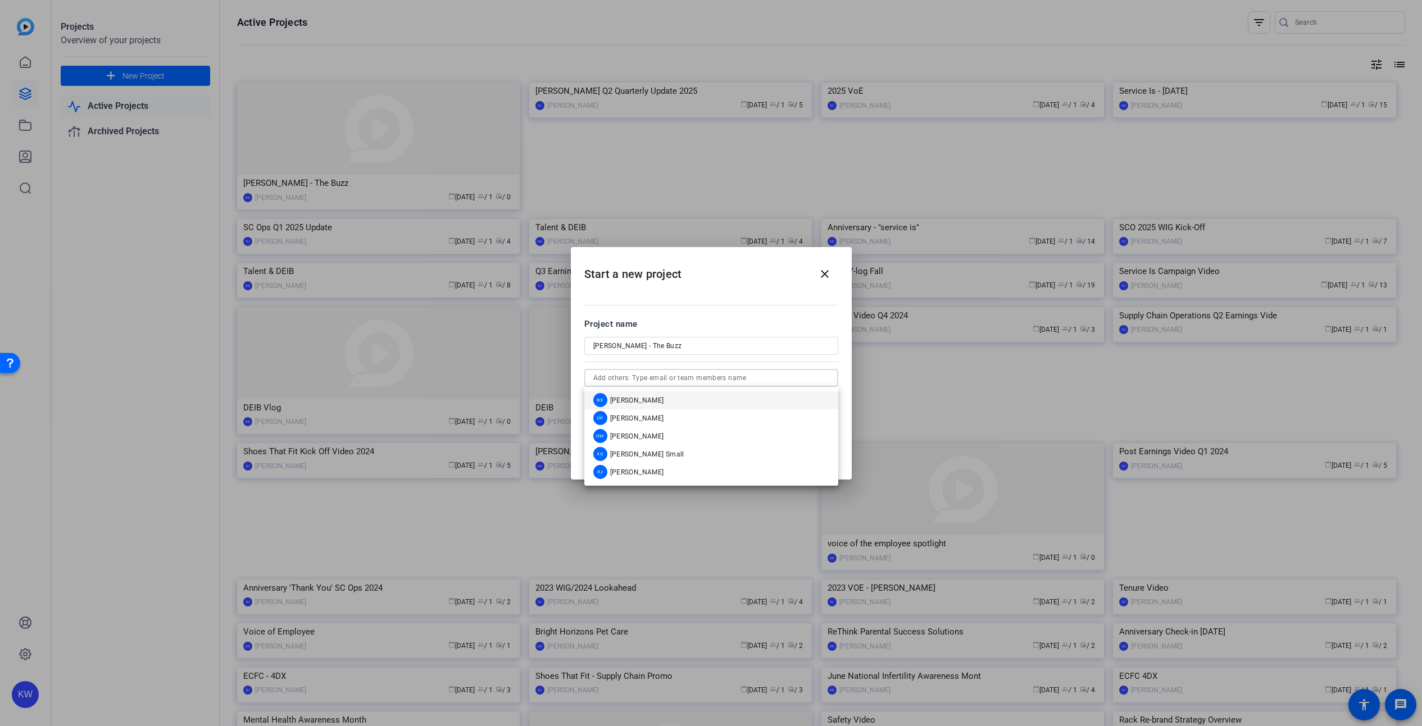
click at [720, 360] on div at bounding box center [711, 361] width 254 height 12
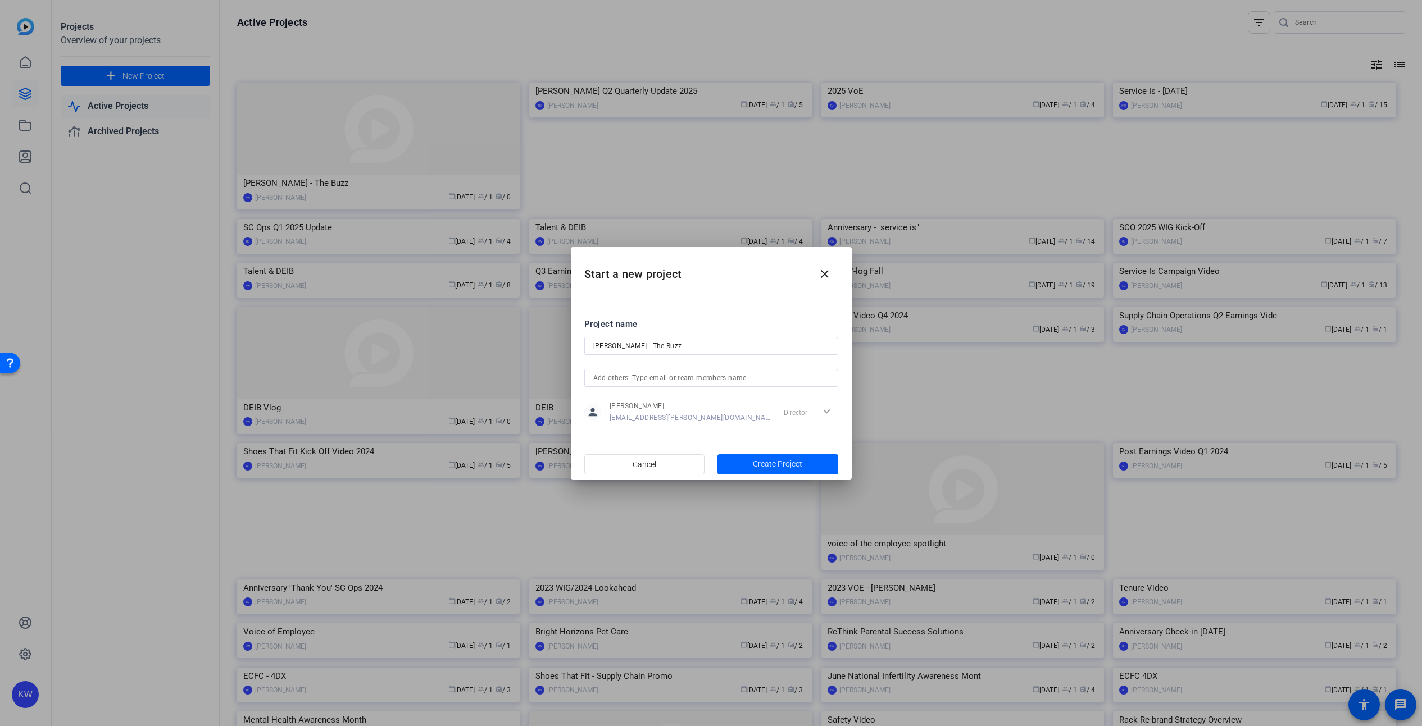
click at [784, 465] on span "Create Project" at bounding box center [777, 464] width 49 height 12
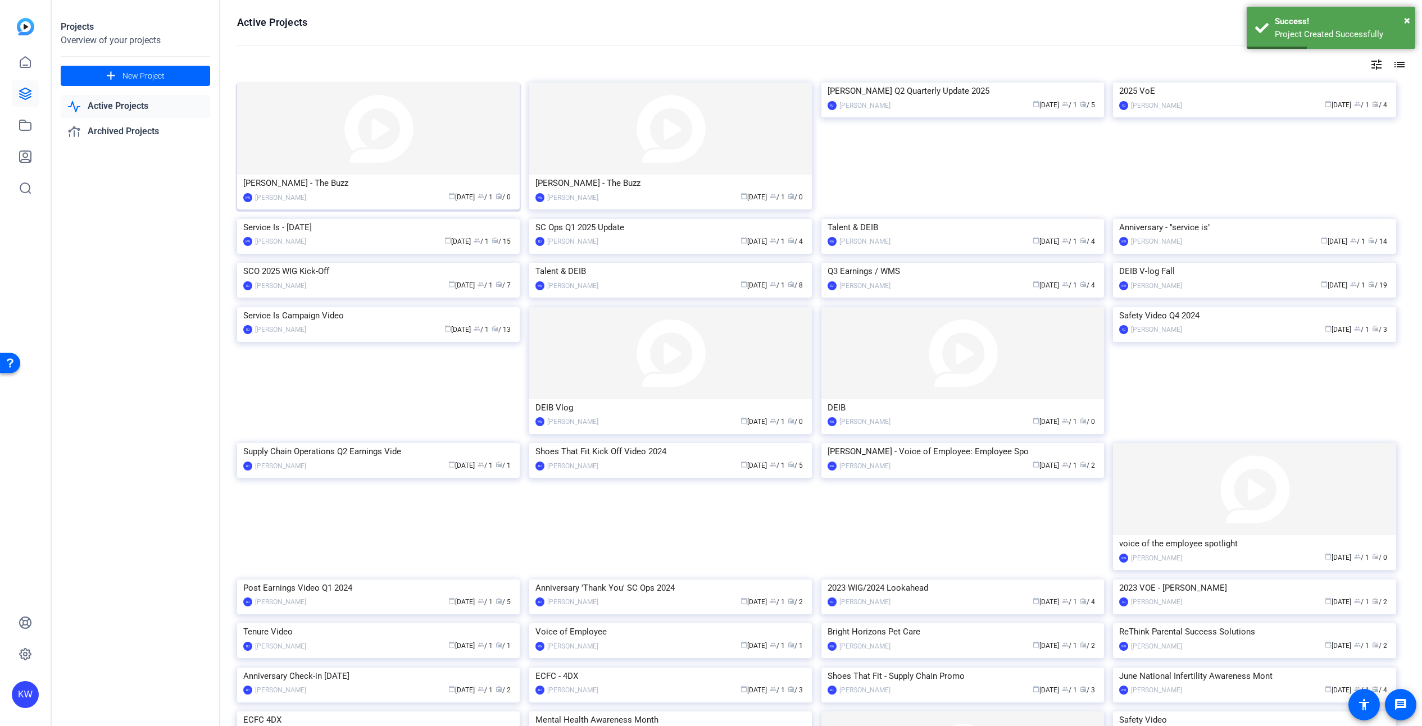
click at [404, 139] on img at bounding box center [378, 129] width 283 height 92
click at [404, 139] on div "Projects Overview of your projects add New Project Active Projects Archived Pro…" at bounding box center [737, 363] width 1370 height 726
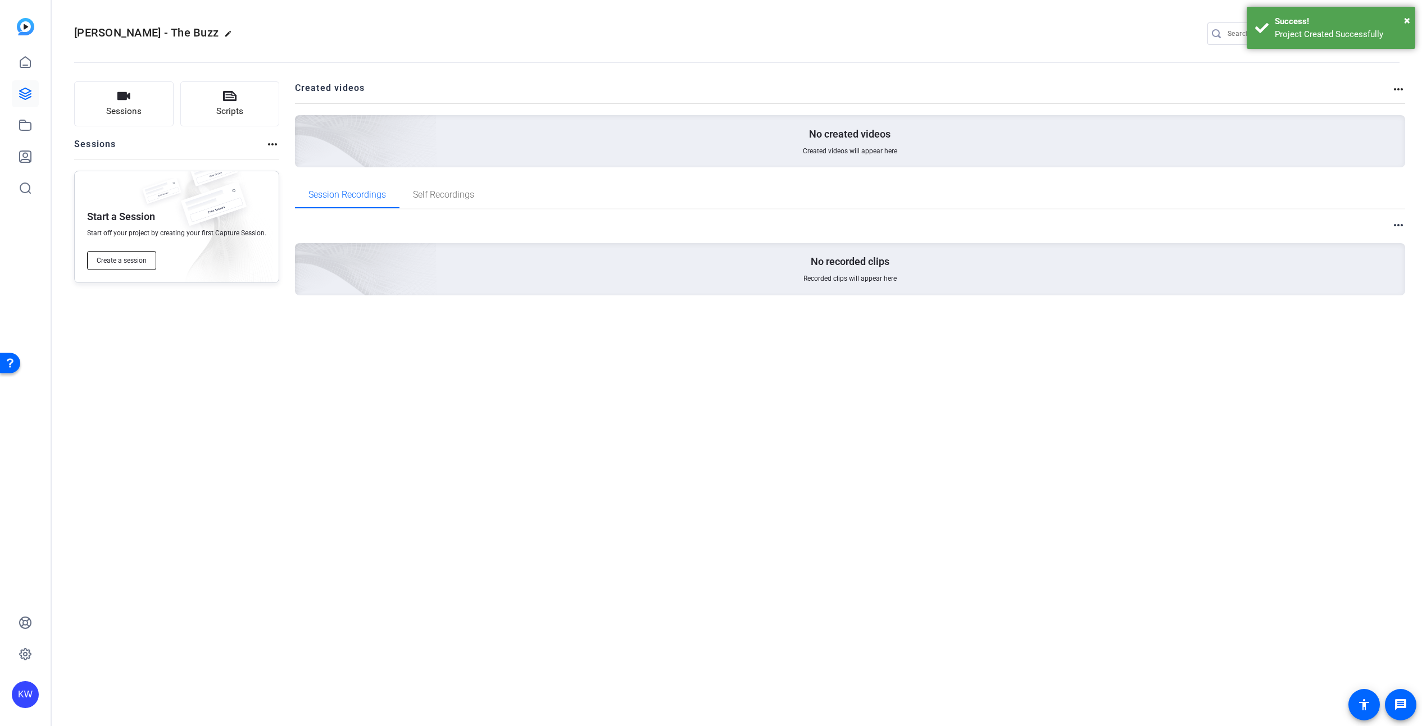
click at [129, 254] on button "Create a session" at bounding box center [121, 260] width 69 height 19
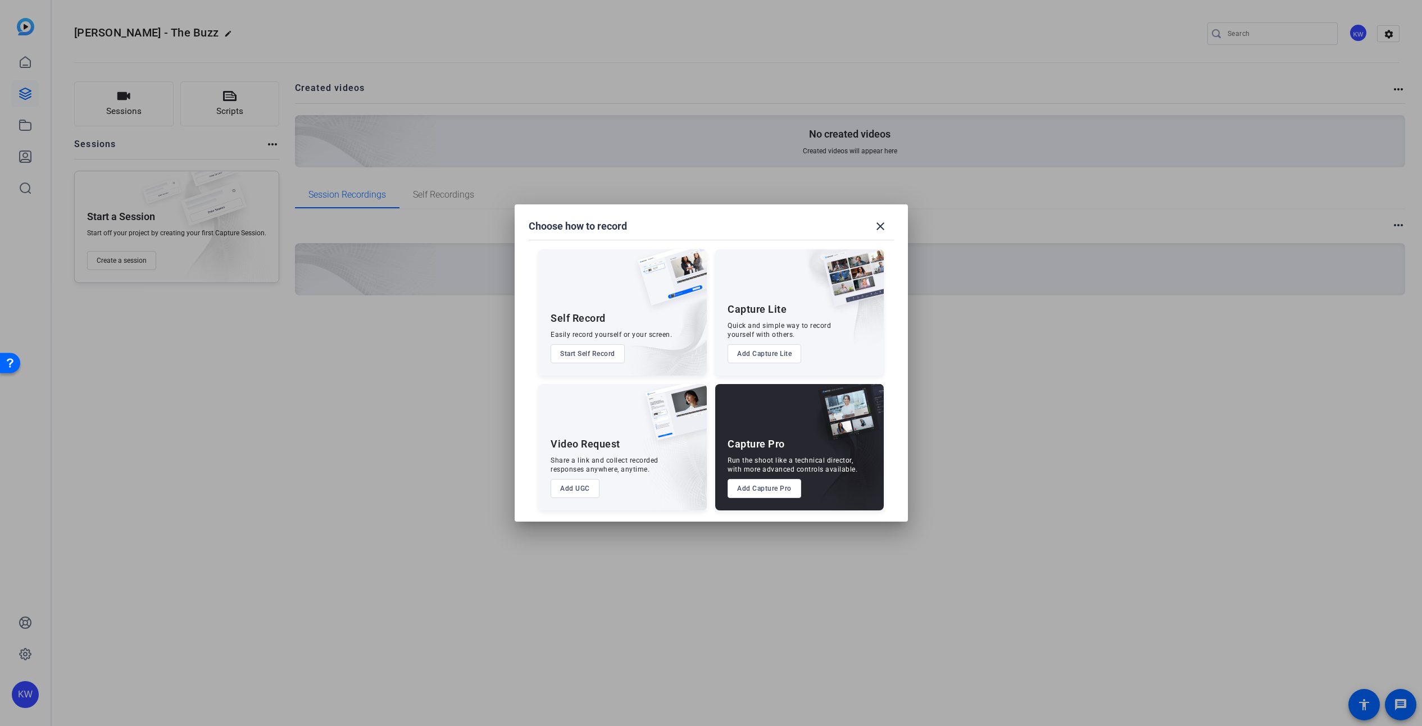
click at [580, 485] on button "Add UGC" at bounding box center [574, 488] width 49 height 19
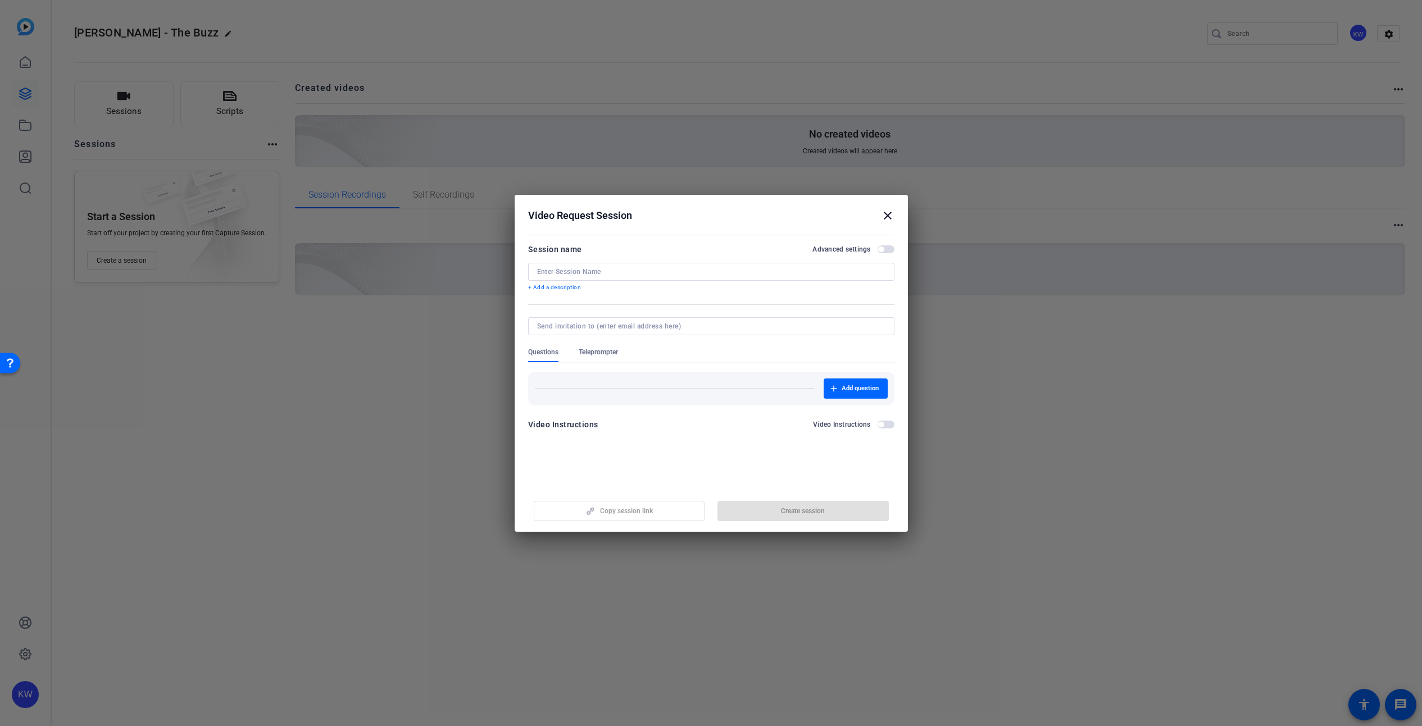
click at [615, 271] on input at bounding box center [711, 271] width 348 height 9
paste input "[PERSON_NAME][EMAIL_ADDRESS][PERSON_NAME][DOMAIN_NAME]"
type input "[PERSON_NAME][EMAIL_ADDRESS][PERSON_NAME][DOMAIN_NAME]"
click at [600, 326] on form "Session name Advanced settings Session name required + Add a description Questi…" at bounding box center [711, 346] width 366 height 207
paste input "[PERSON_NAME][EMAIL_ADDRESS][PERSON_NAME][DOMAIN_NAME]"
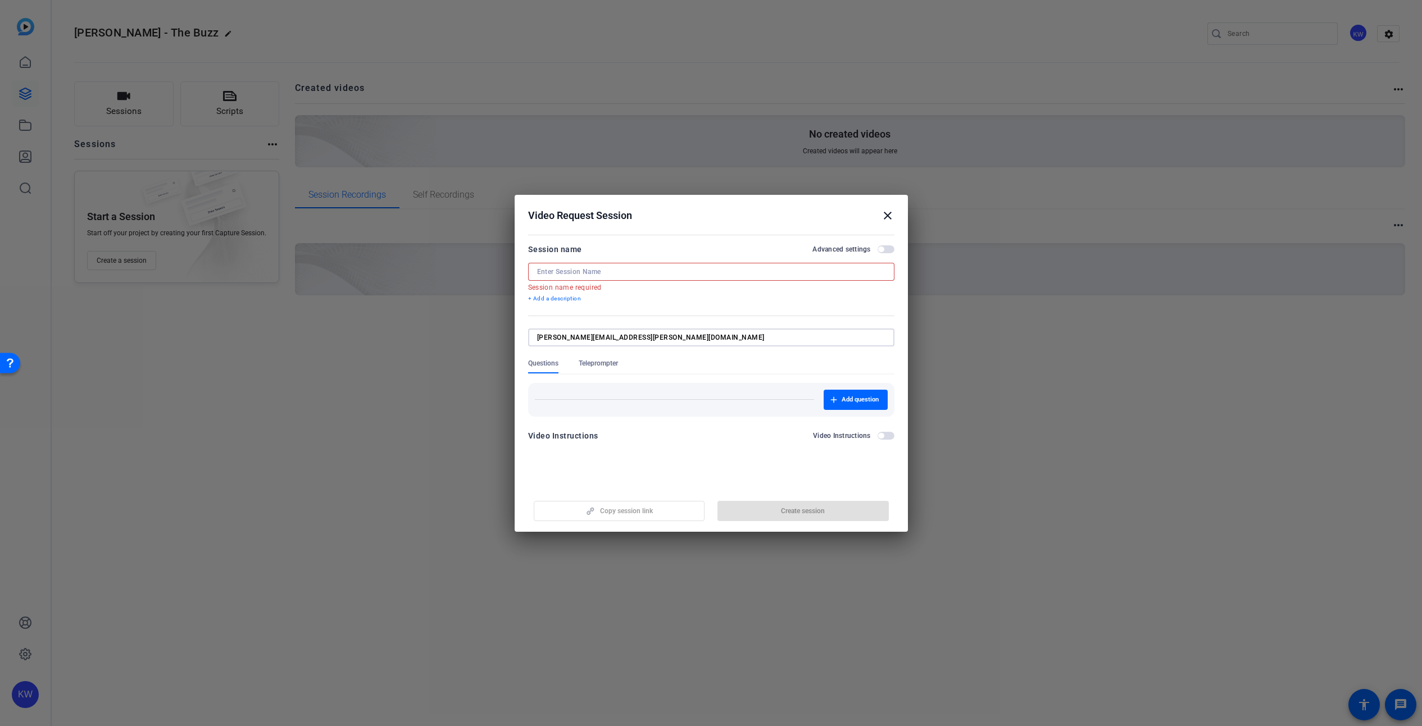
type input "[PERSON_NAME][EMAIL_ADDRESS][PERSON_NAME][DOMAIN_NAME]"
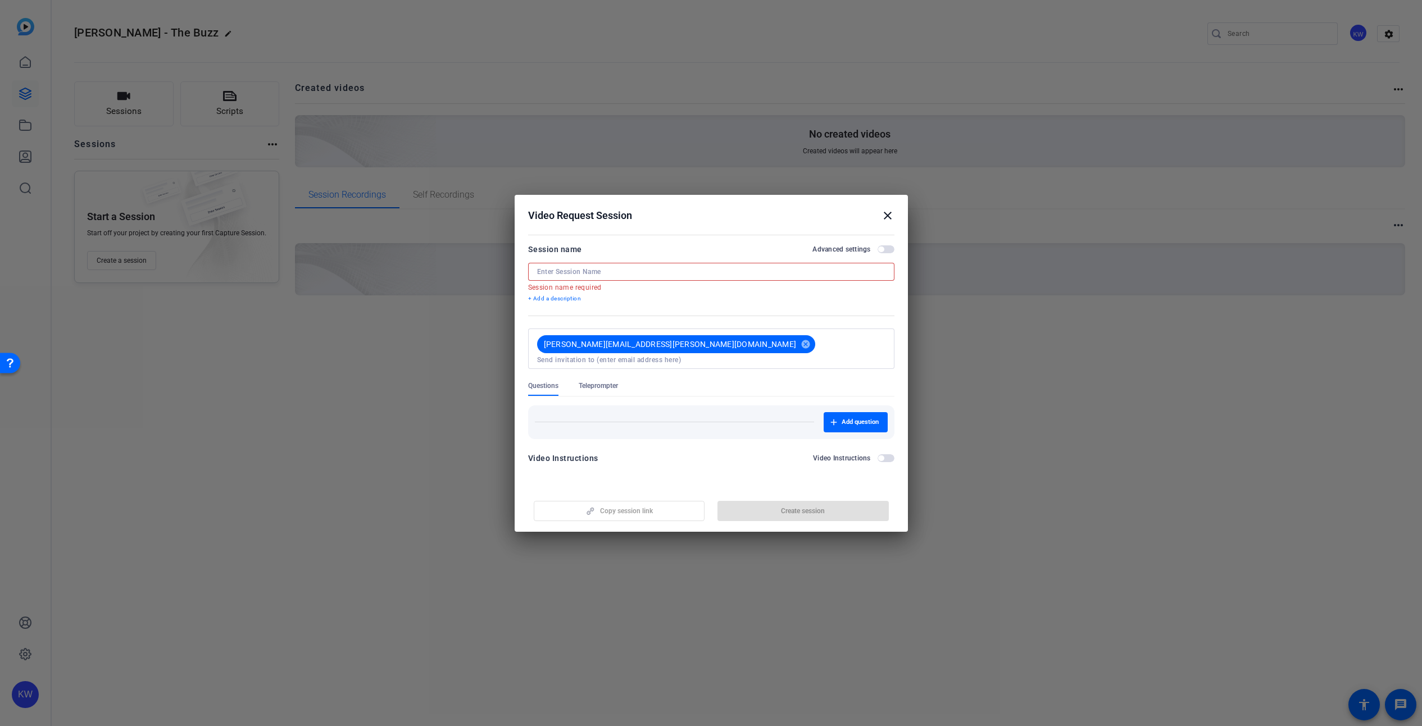
click at [591, 264] on div at bounding box center [711, 272] width 348 height 18
click at [590, 273] on input at bounding box center [711, 271] width 348 height 9
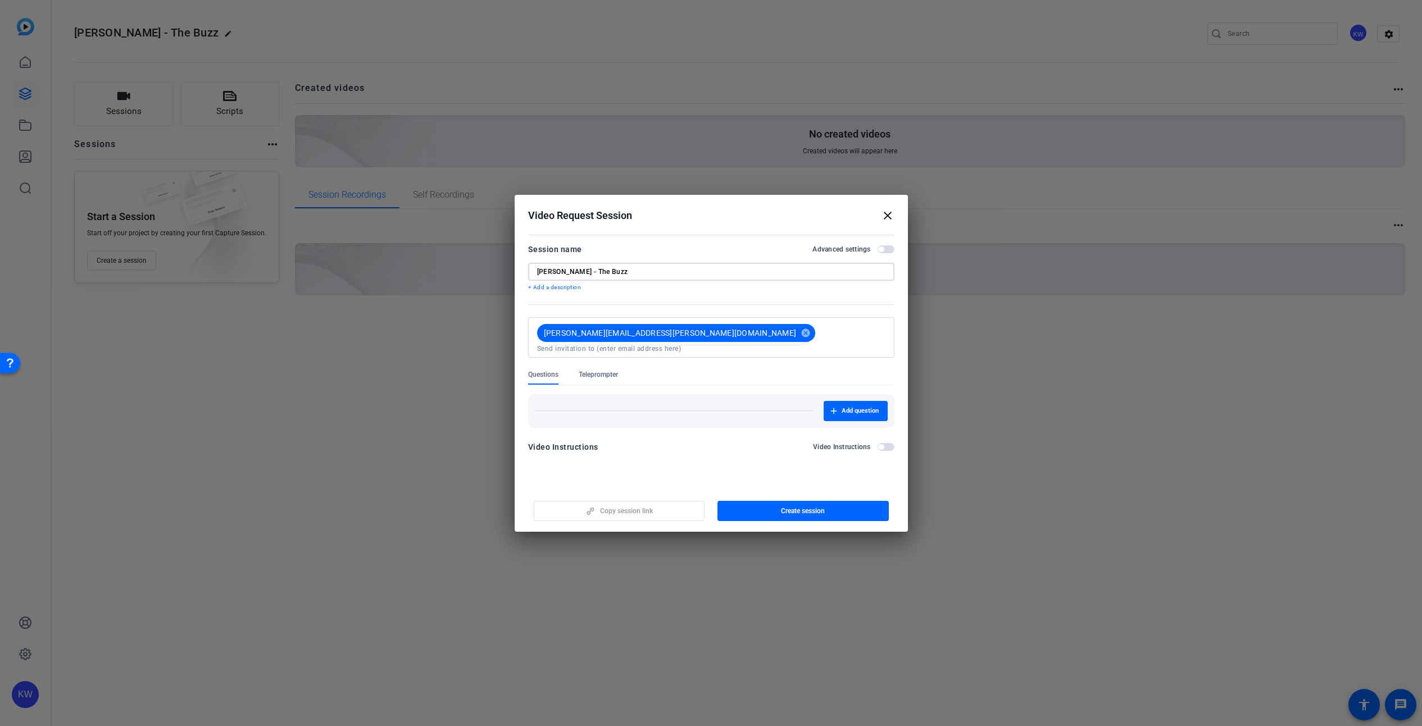
type input "[PERSON_NAME] - The Buzz"
click at [599, 370] on span "Teleprompter" at bounding box center [598, 374] width 39 height 9
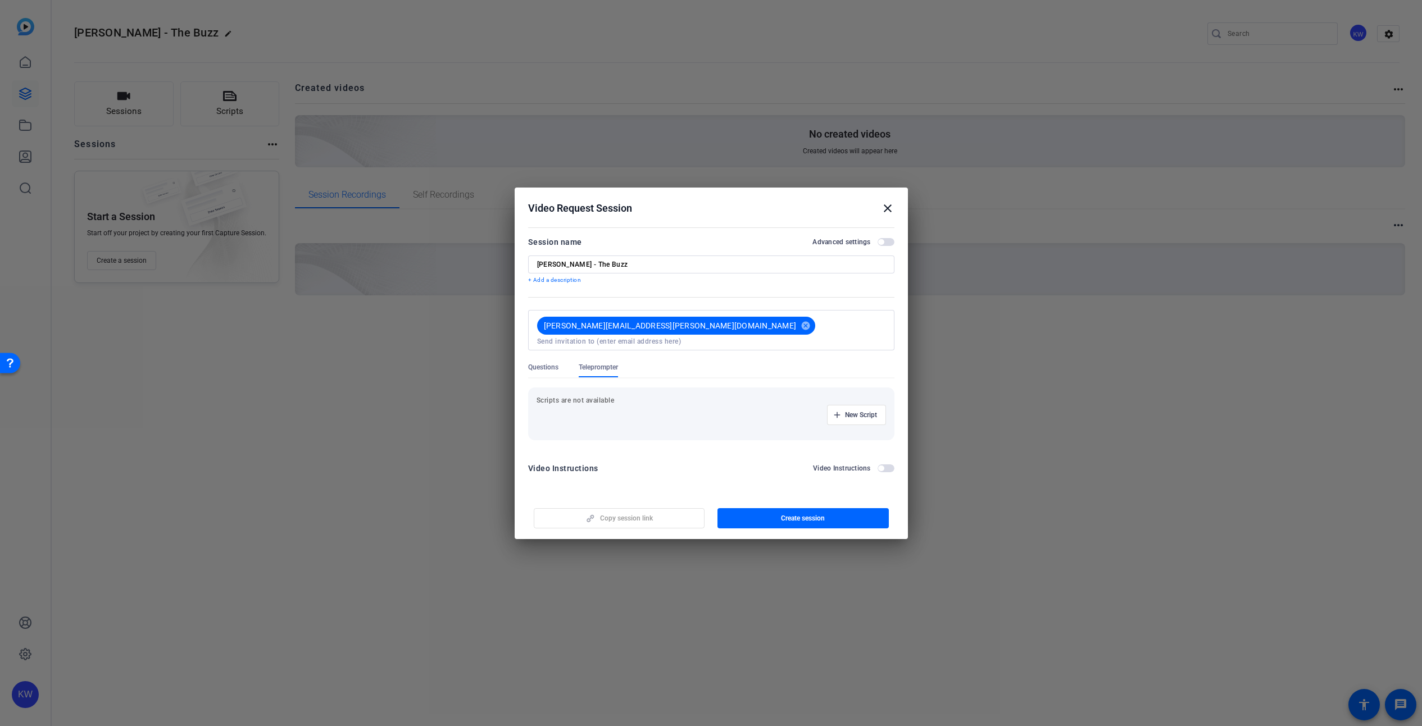
click at [602, 396] on p "Scripts are not available" at bounding box center [710, 400] width 349 height 9
drag, startPoint x: 598, startPoint y: 399, endPoint x: 700, endPoint y: 402, distance: 101.7
click at [598, 399] on p "Scripts are not available" at bounding box center [710, 400] width 349 height 9
click at [872, 411] on span "New Script" at bounding box center [861, 415] width 32 height 9
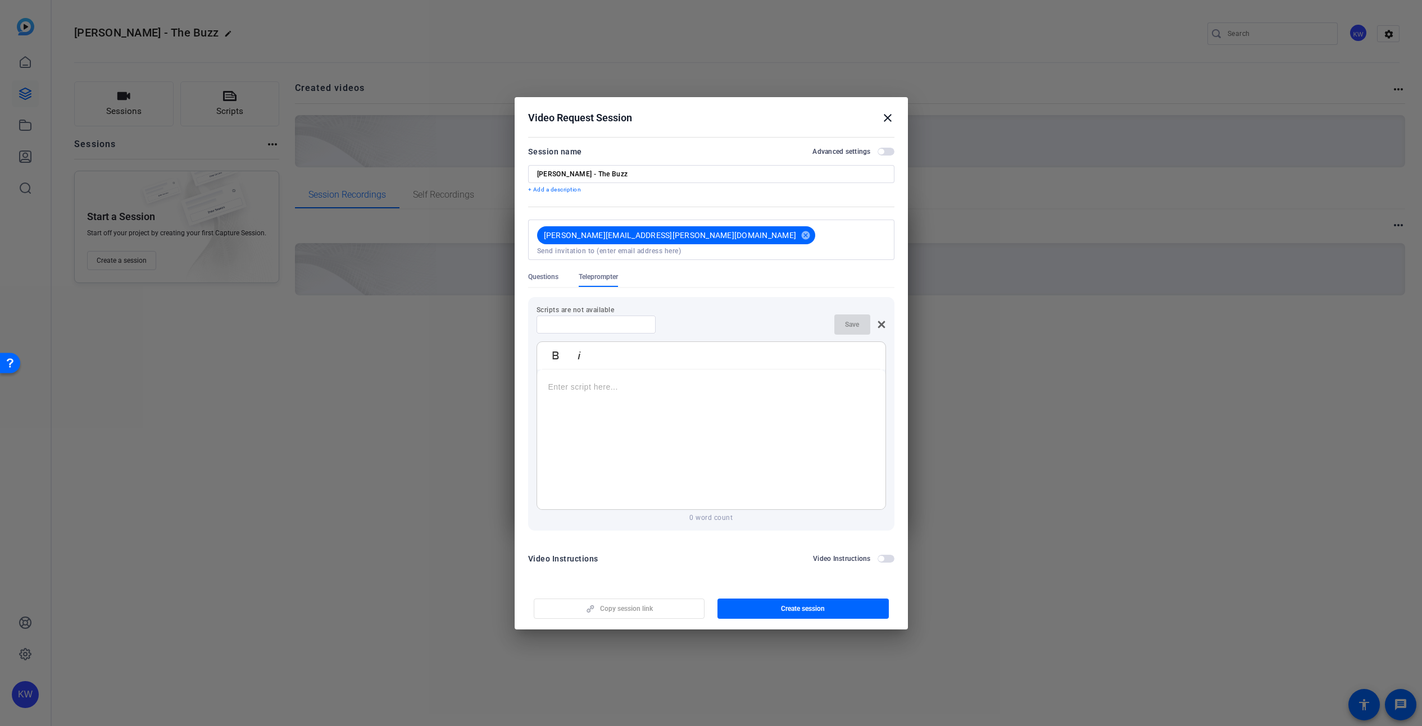
click at [722, 402] on div at bounding box center [711, 440] width 348 height 140
click at [805, 604] on span "Create session" at bounding box center [803, 608] width 44 height 9
click at [762, 602] on span "button" at bounding box center [802, 608] width 171 height 27
click at [886, 124] on mat-icon "close" at bounding box center [887, 117] width 13 height 13
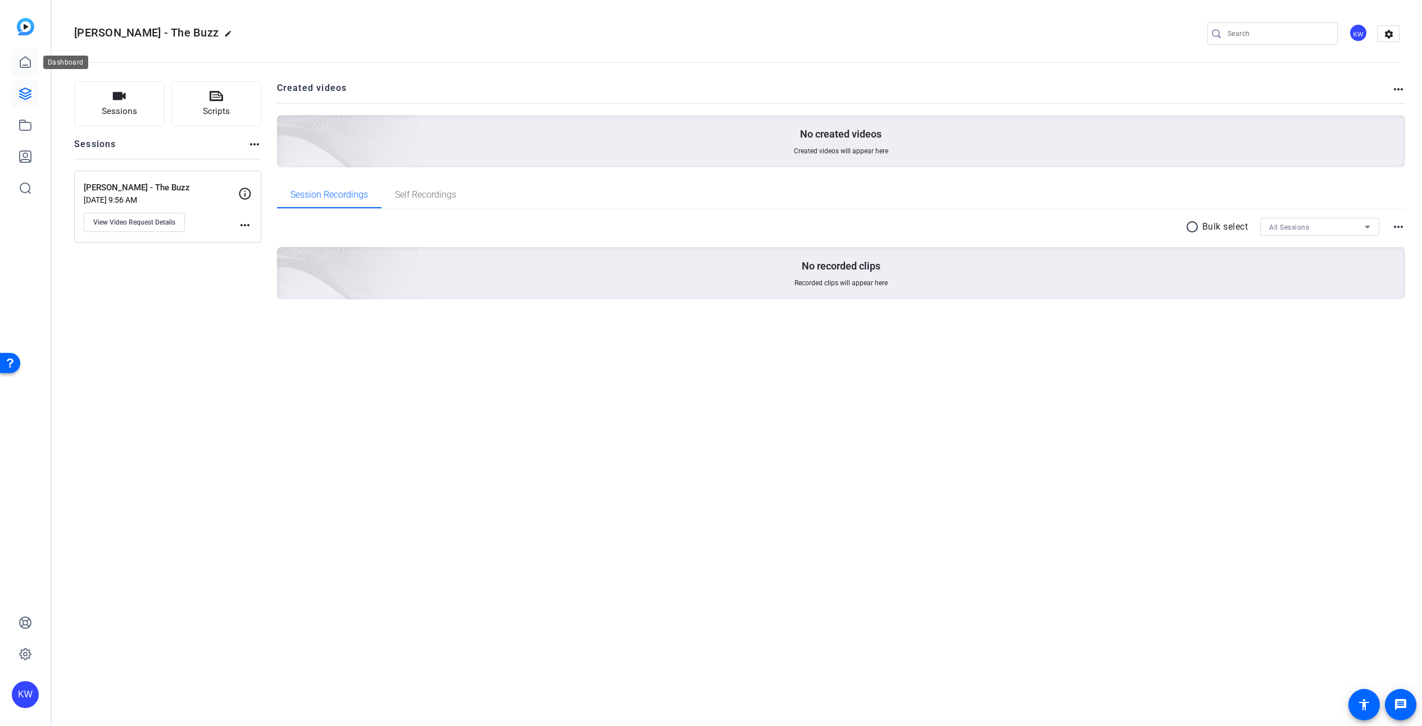
click at [30, 58] on icon at bounding box center [25, 62] width 13 height 13
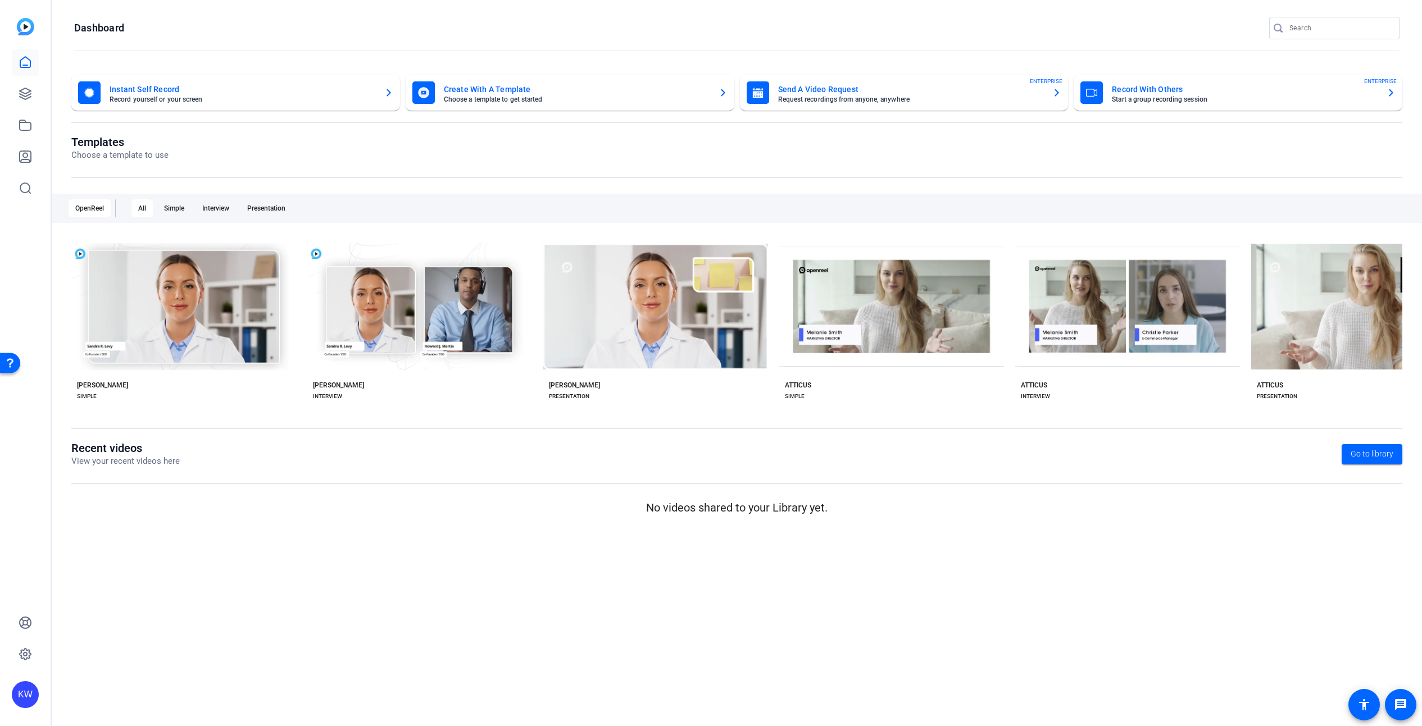
click at [29, 26] on img at bounding box center [25, 26] width 17 height 17
